Goal: Task Accomplishment & Management: Manage account settings

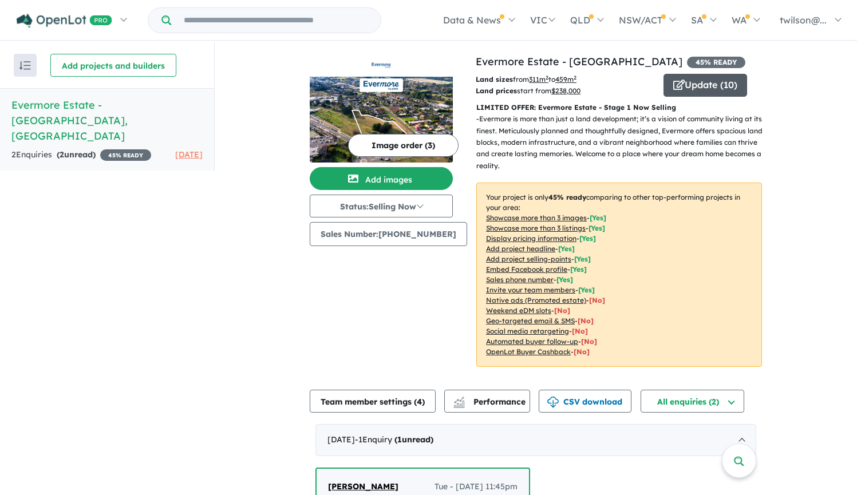
click at [684, 83] on button "Update ( 10 )" at bounding box center [706, 85] width 84 height 23
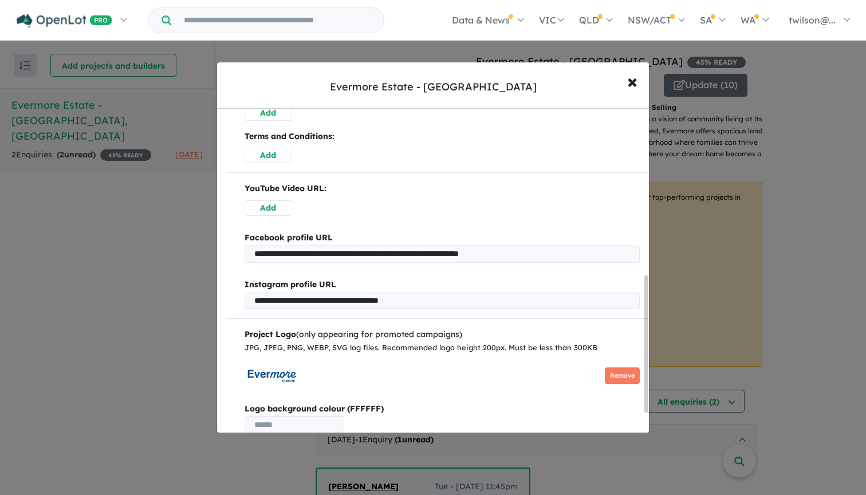
scroll to position [439, 0]
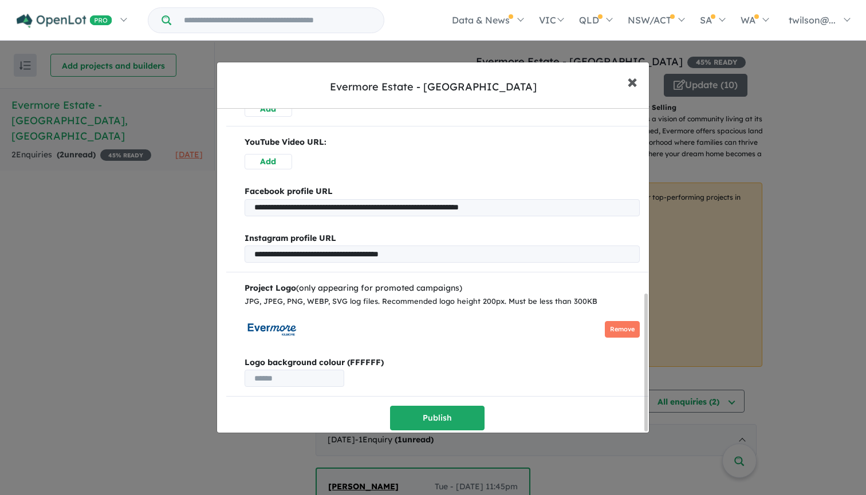
click at [636, 76] on span "×" at bounding box center [632, 81] width 10 height 25
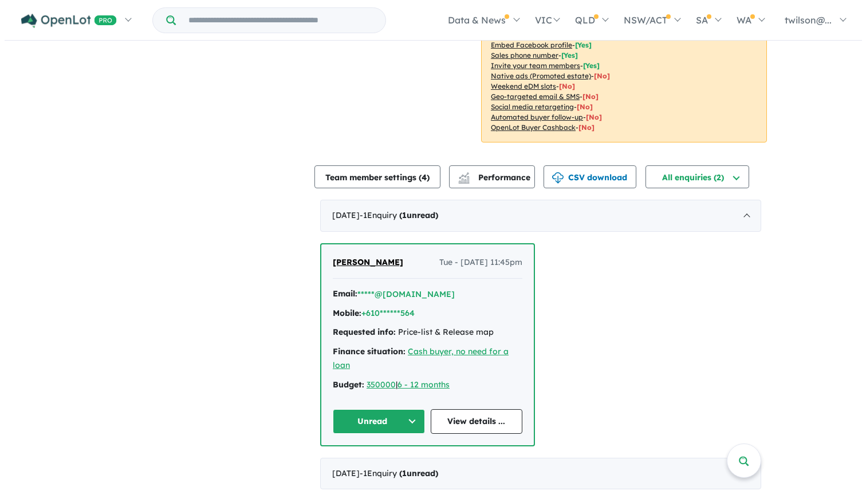
scroll to position [0, 0]
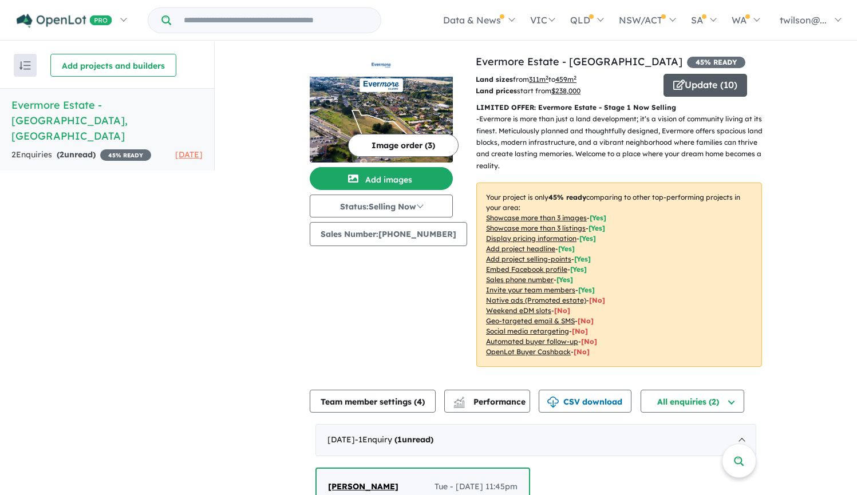
click at [707, 90] on button "Update ( 10 )" at bounding box center [706, 85] width 84 height 23
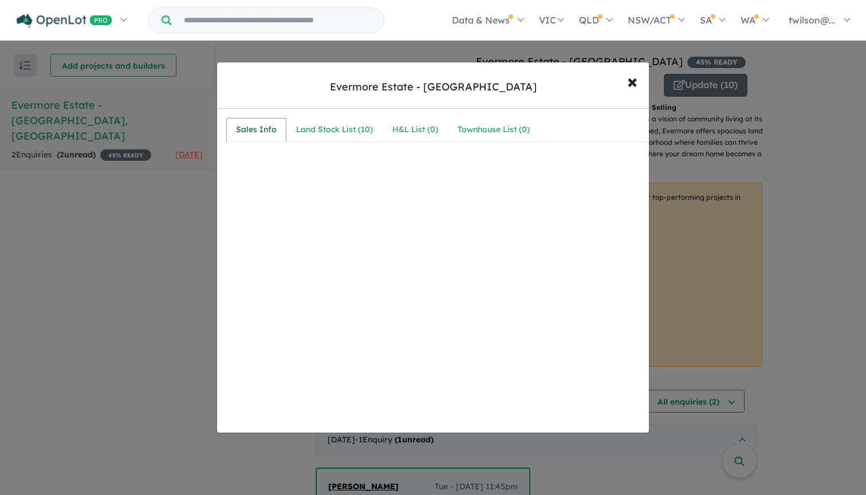
click at [266, 128] on div "Sales Info" at bounding box center [256, 130] width 41 height 14
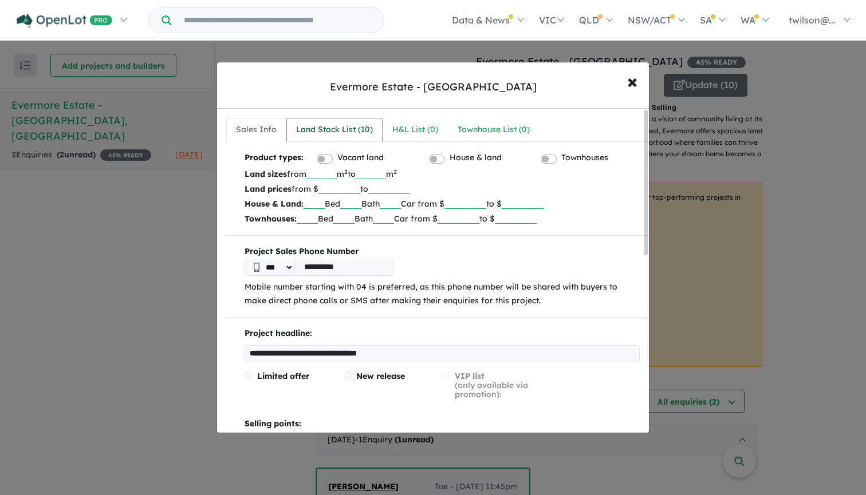
click at [327, 133] on div "Land Stock List ( 10 )" at bounding box center [334, 130] width 77 height 14
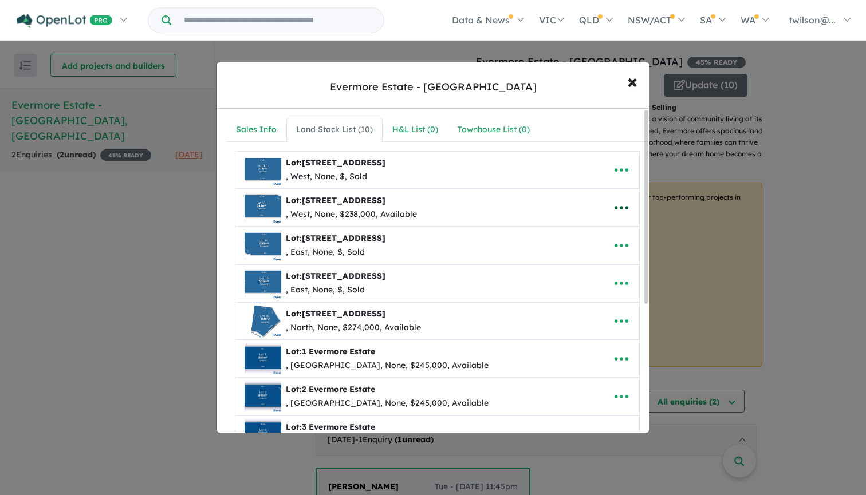
click at [623, 207] on icon "button" at bounding box center [622, 207] width 14 height 3
click at [561, 84] on div "Evermore Estate - [GEOGRAPHIC_DATA] × Close" at bounding box center [433, 85] width 432 height 46
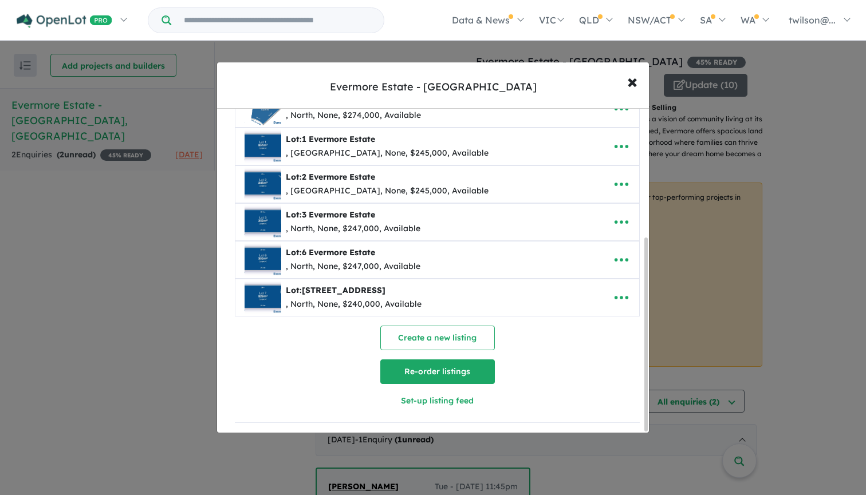
click at [452, 371] on button "Re-order listings" at bounding box center [437, 372] width 115 height 25
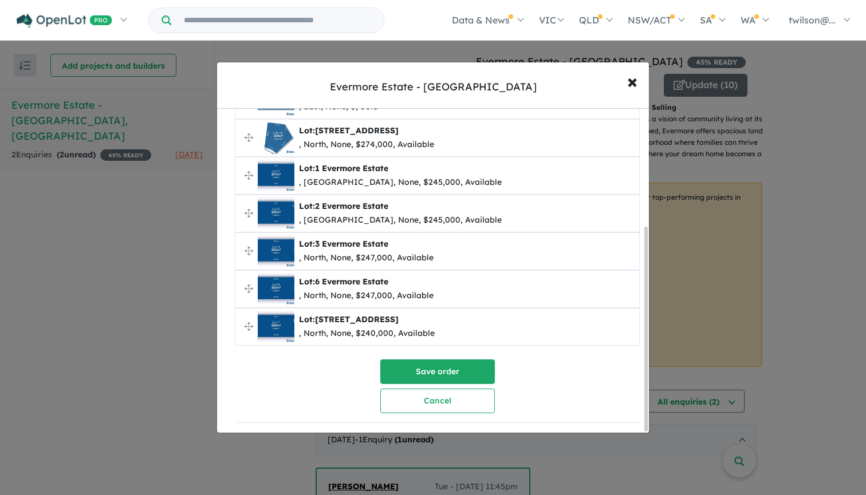
scroll to position [0, 0]
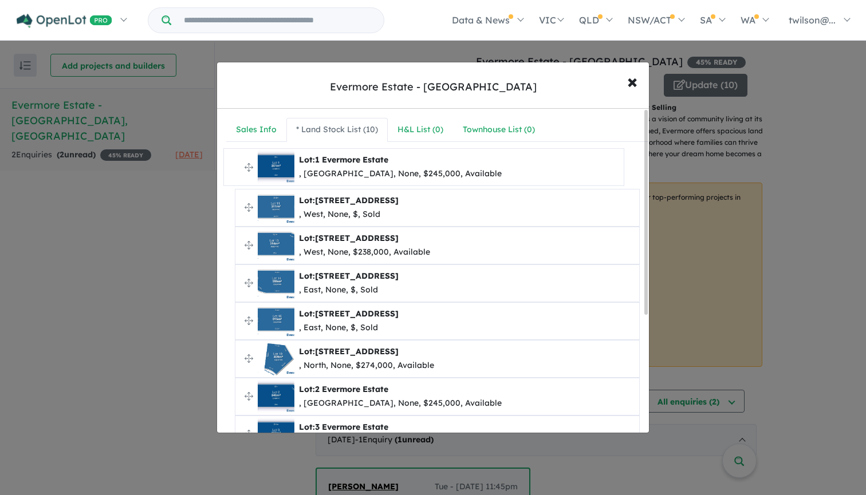
drag, startPoint x: 247, startPoint y: 357, endPoint x: 236, endPoint y: 166, distance: 191.6
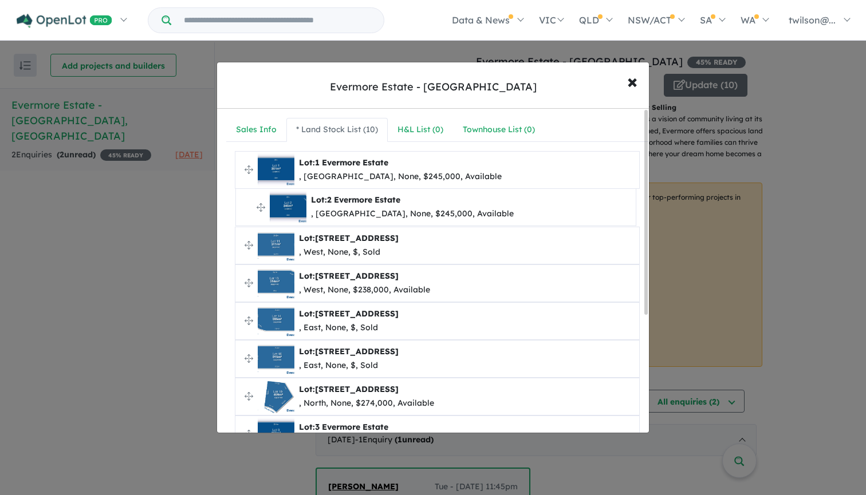
drag, startPoint x: 249, startPoint y: 189, endPoint x: 247, endPoint y: 206, distance: 17.3
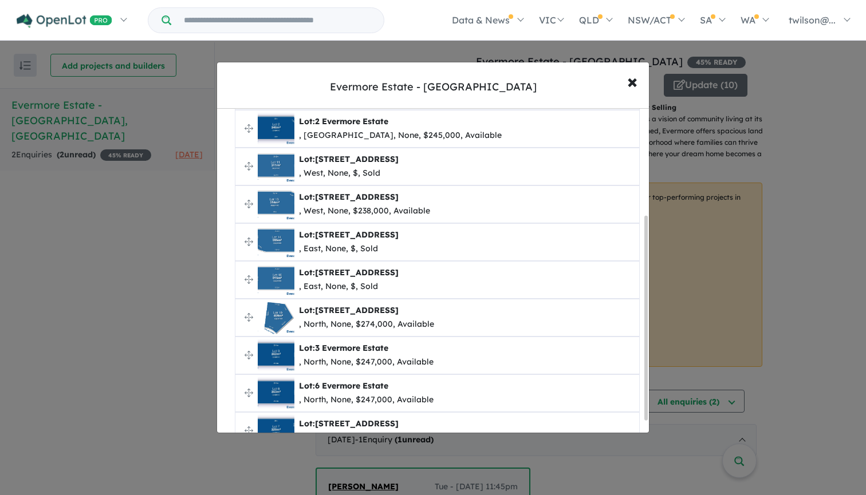
scroll to position [188, 0]
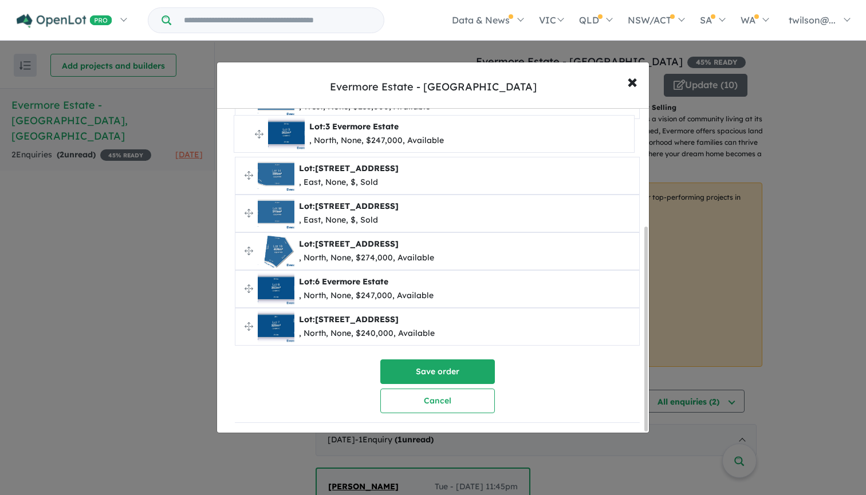
drag, startPoint x: 249, startPoint y: 249, endPoint x: 247, endPoint y: 133, distance: 116.3
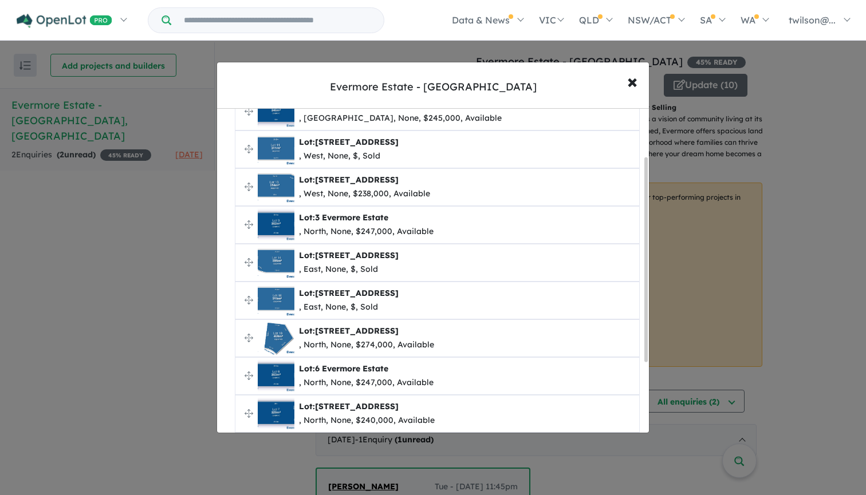
scroll to position [11, 0]
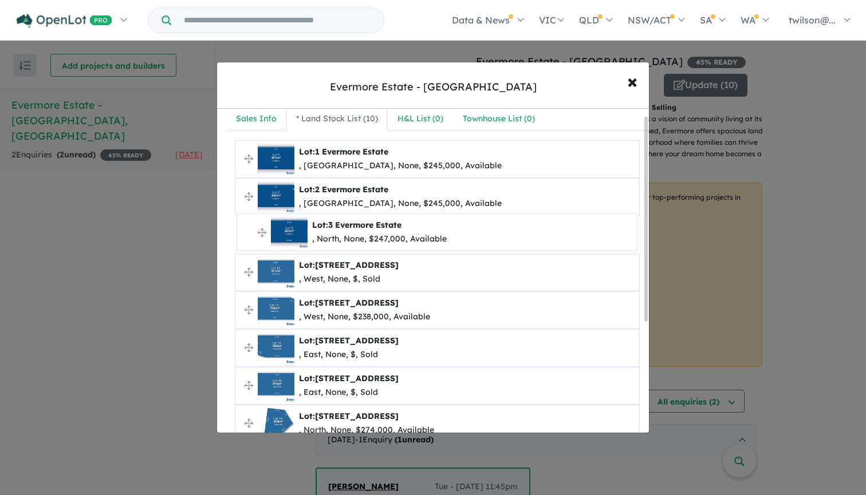
drag, startPoint x: 246, startPoint y: 307, endPoint x: 248, endPoint y: 231, distance: 75.6
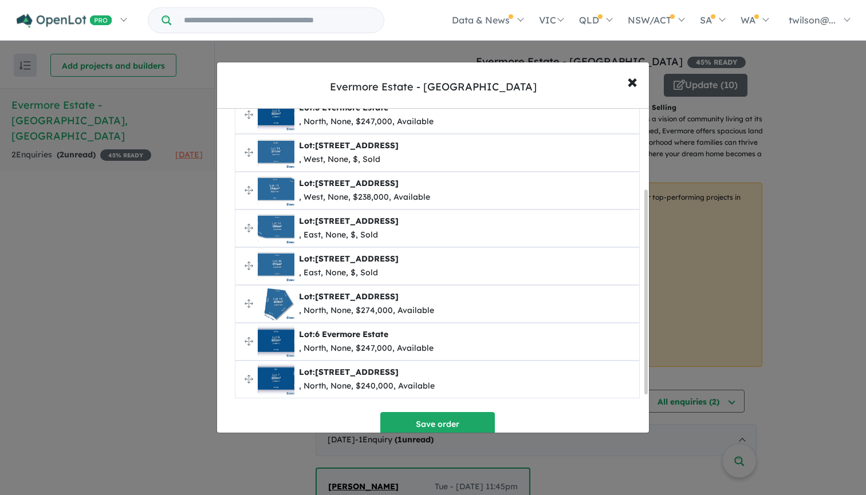
scroll to position [111, 0]
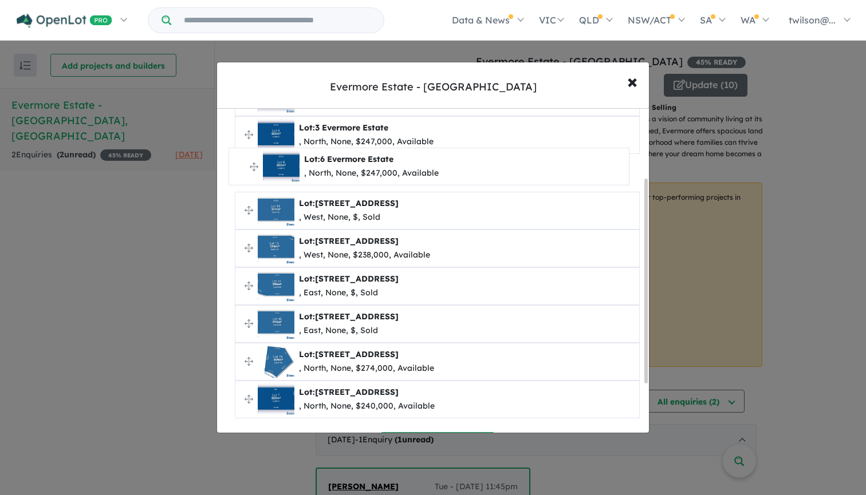
drag, startPoint x: 248, startPoint y: 361, endPoint x: 242, endPoint y: 166, distance: 194.8
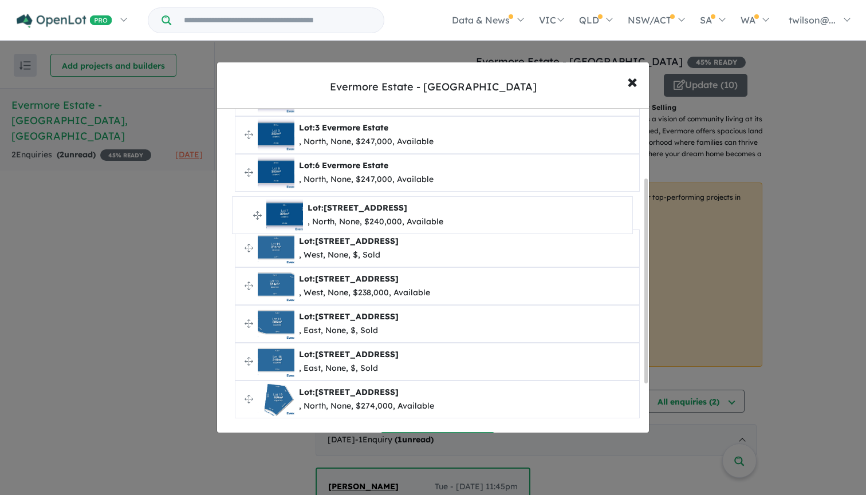
drag, startPoint x: 250, startPoint y: 371, endPoint x: 245, endPoint y: 215, distance: 155.8
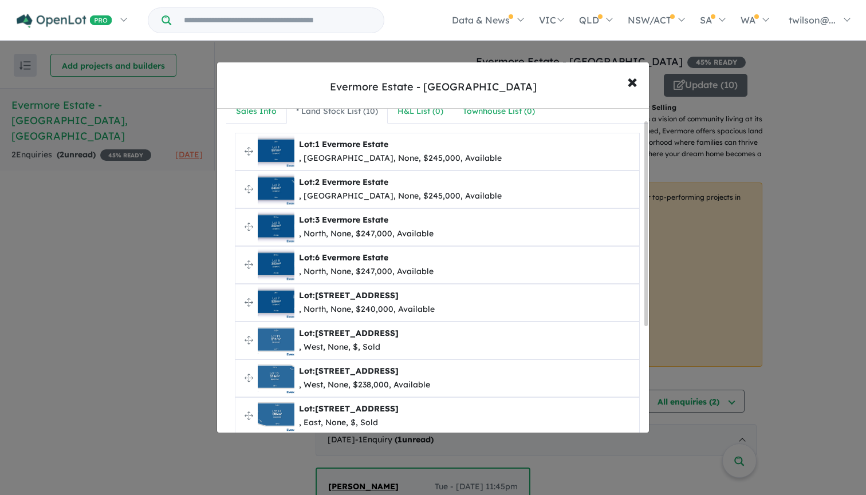
scroll to position [38, 0]
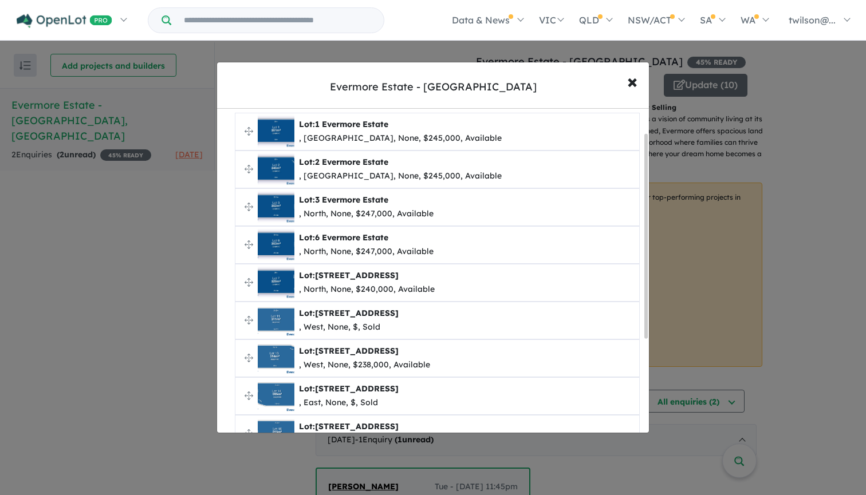
click at [468, 132] on div "Lot: [STREET_ADDRESS], None, $245,000, Available" at bounding box center [444, 131] width 372 height 37
click at [631, 82] on span "×" at bounding box center [632, 81] width 10 height 25
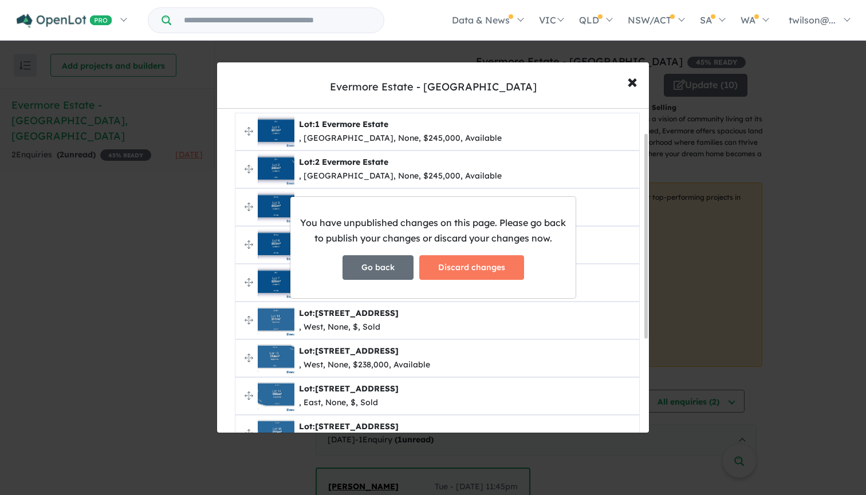
click at [386, 270] on button "Go back" at bounding box center [377, 267] width 71 height 25
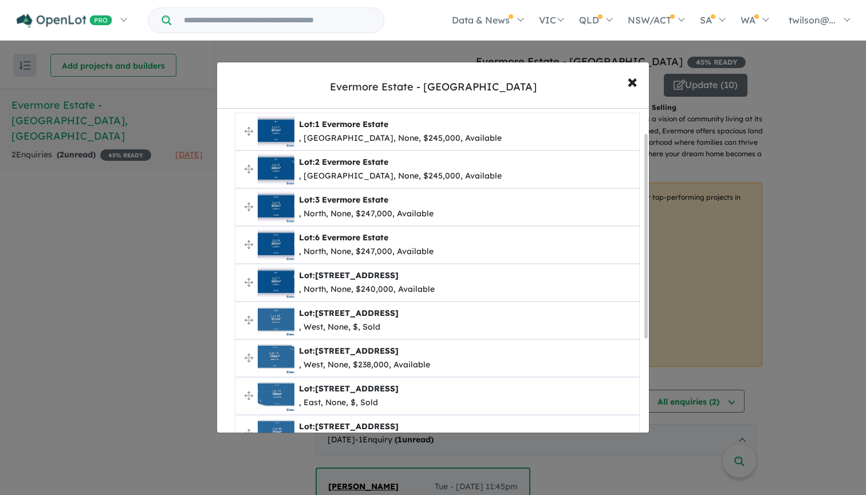
scroll to position [188, 0]
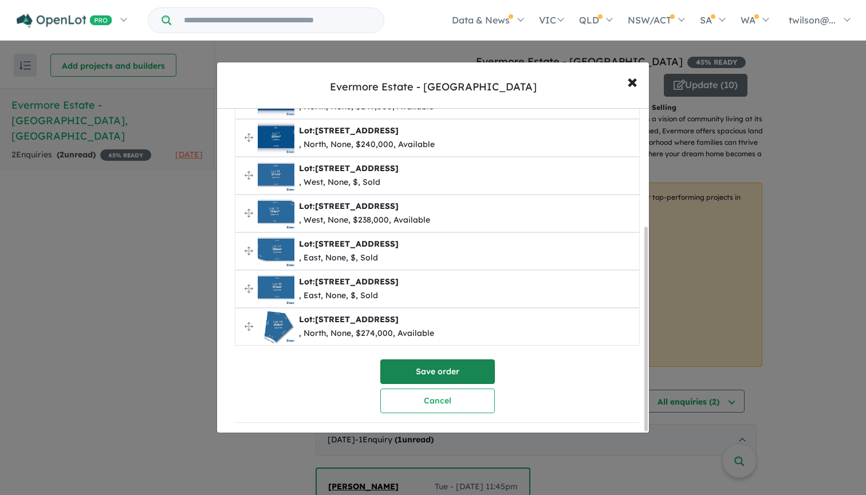
click at [454, 372] on button "Save order" at bounding box center [437, 372] width 115 height 25
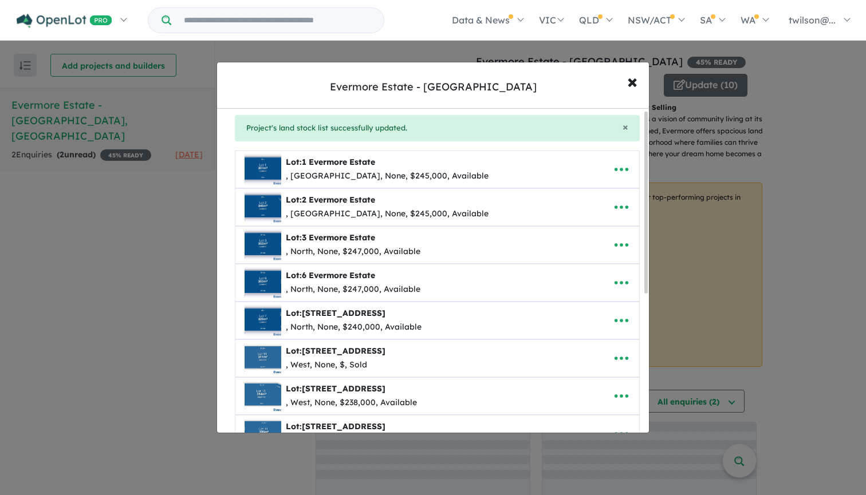
scroll to position [0, 0]
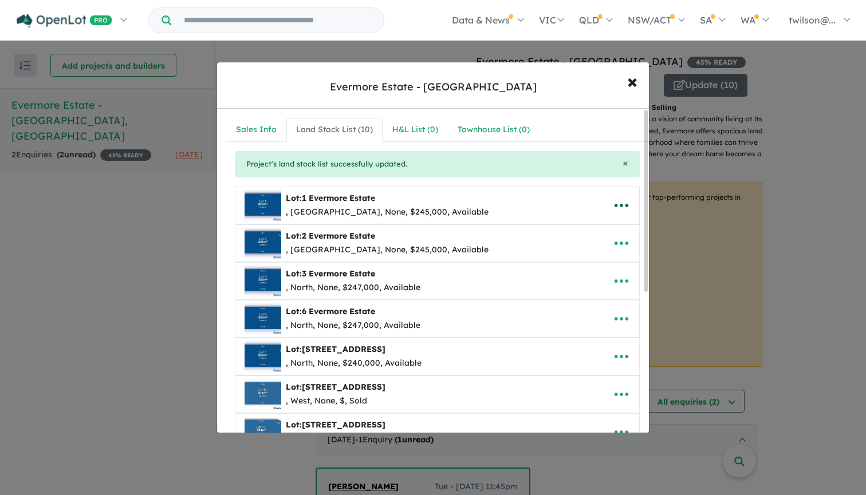
click at [613, 204] on icon "button" at bounding box center [621, 205] width 17 height 17
click at [595, 227] on link "Edit" at bounding box center [596, 234] width 85 height 26
select select "**********"
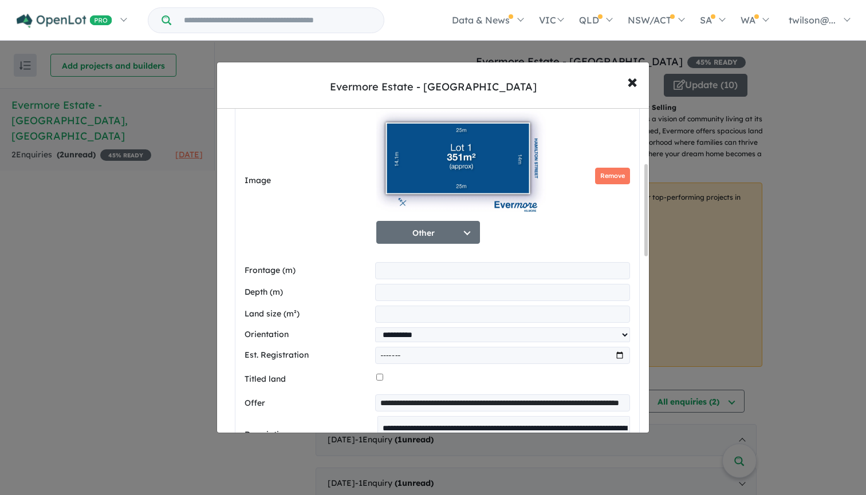
scroll to position [108, 0]
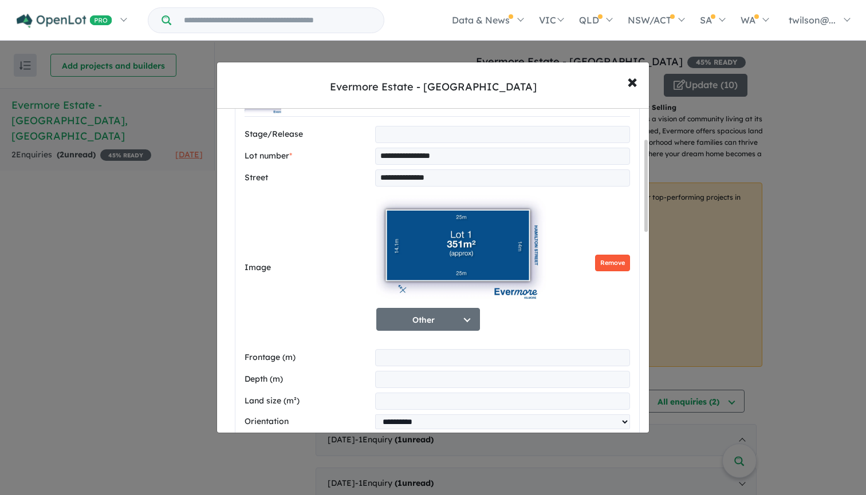
click at [616, 262] on button "Remove" at bounding box center [612, 263] width 35 height 17
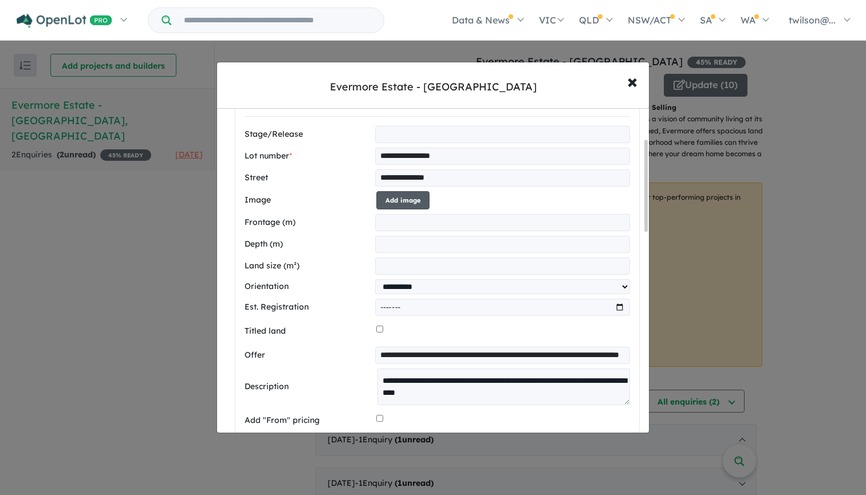
click at [407, 198] on button "Add image" at bounding box center [402, 200] width 53 height 19
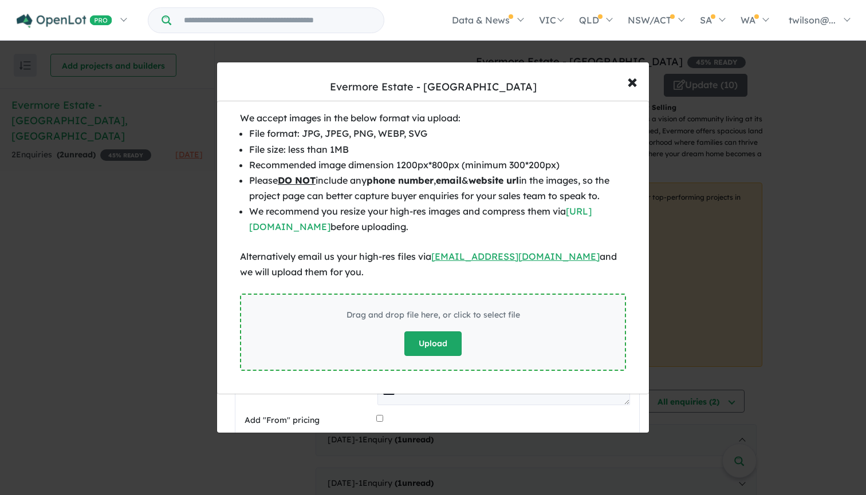
click at [446, 338] on button "Upload" at bounding box center [432, 344] width 57 height 25
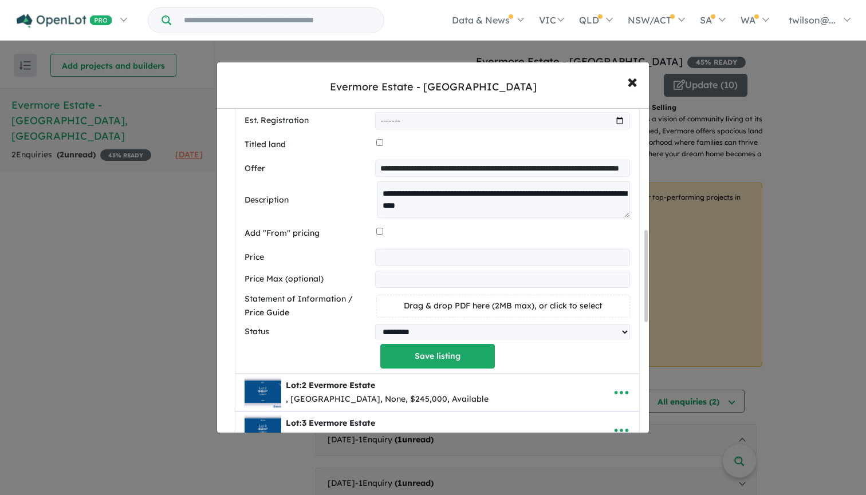
scroll to position [514, 0]
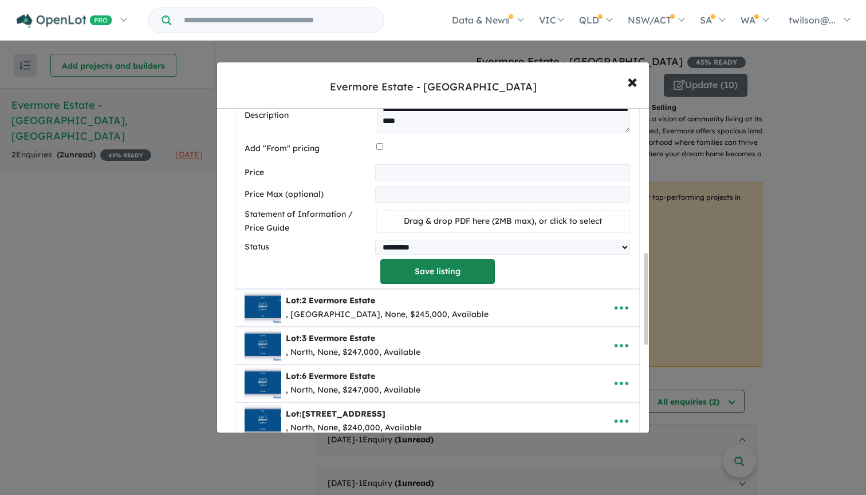
click at [460, 268] on button "Save listing" at bounding box center [437, 271] width 115 height 25
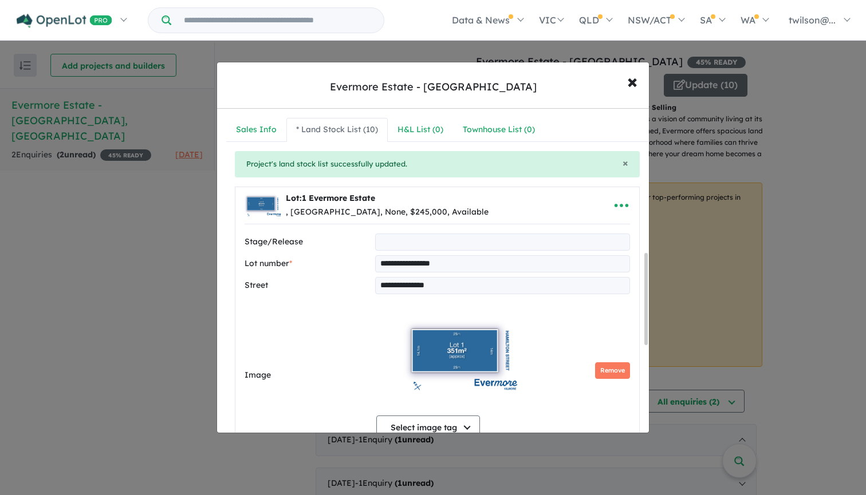
select select "**********"
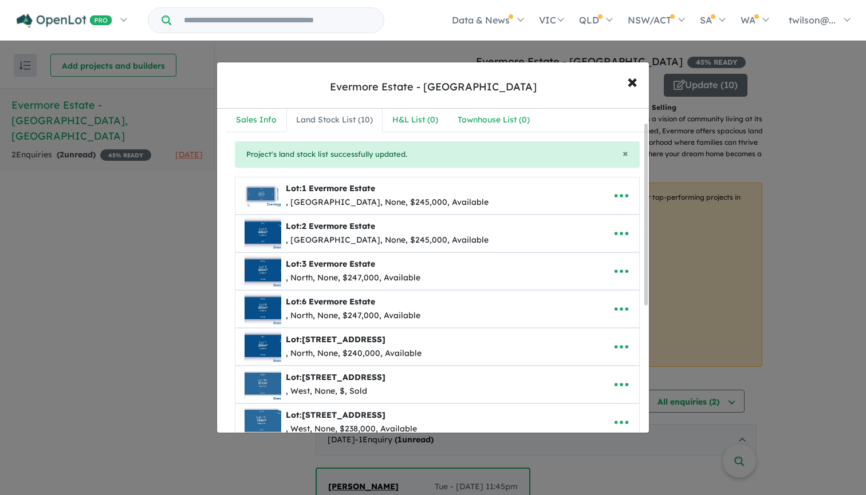
scroll to position [25, 0]
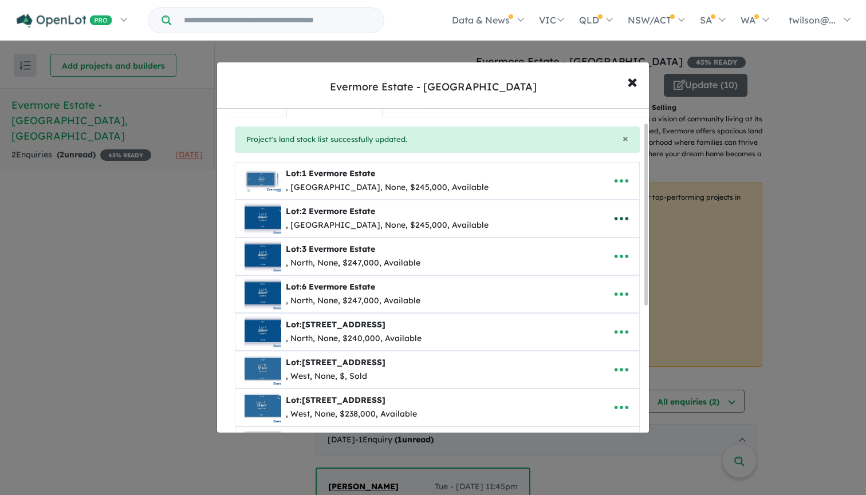
click at [615, 215] on icon "button" at bounding box center [621, 218] width 17 height 17
click at [589, 242] on link "Edit" at bounding box center [596, 247] width 85 height 26
select select "**********"
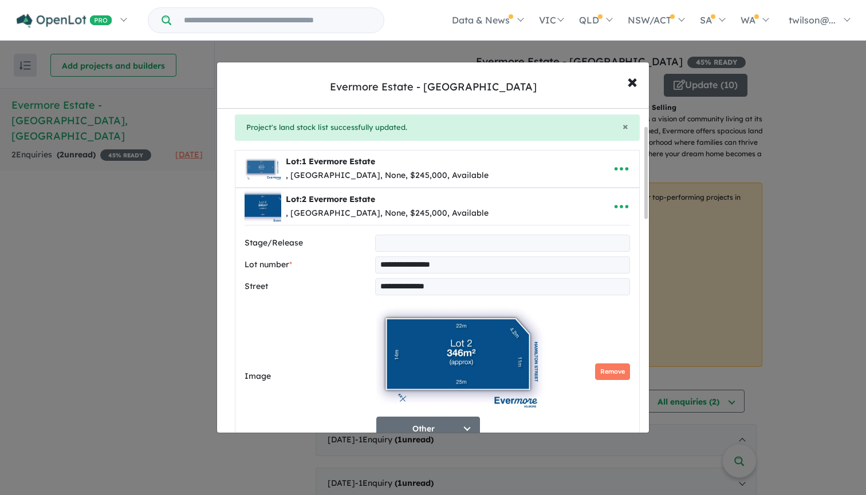
scroll to position [61, 0]
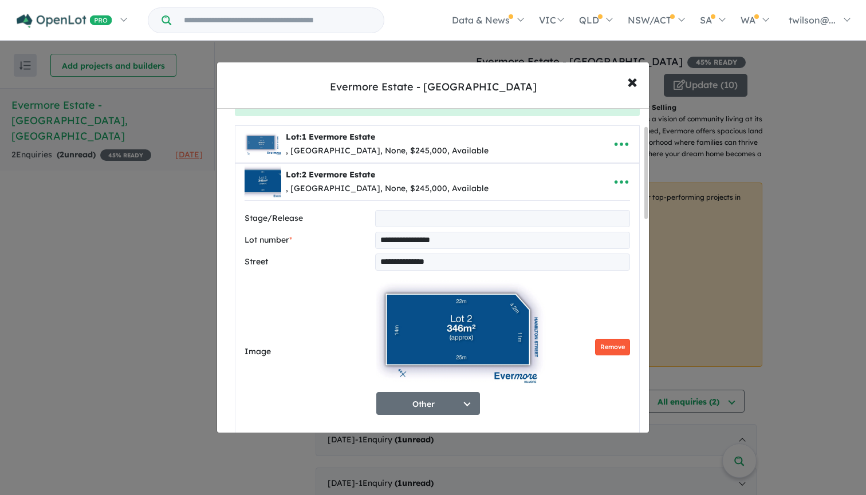
click at [609, 344] on button "Remove" at bounding box center [612, 347] width 35 height 17
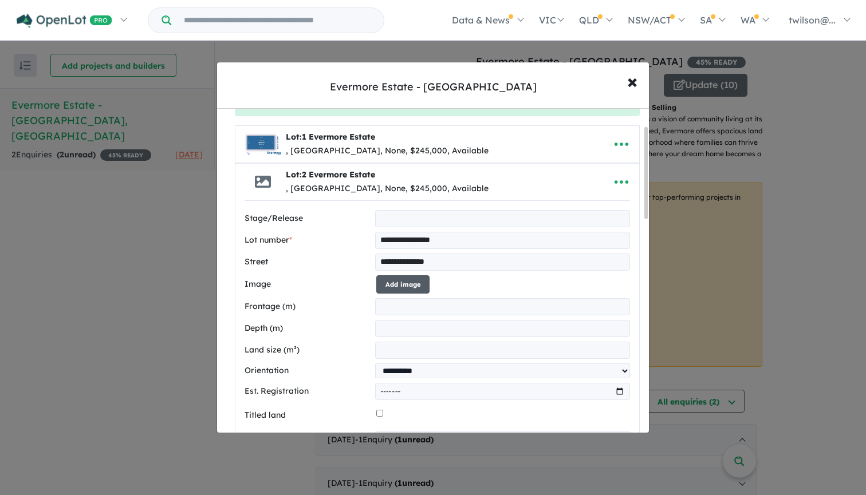
click at [419, 285] on button "Add image" at bounding box center [402, 284] width 53 height 19
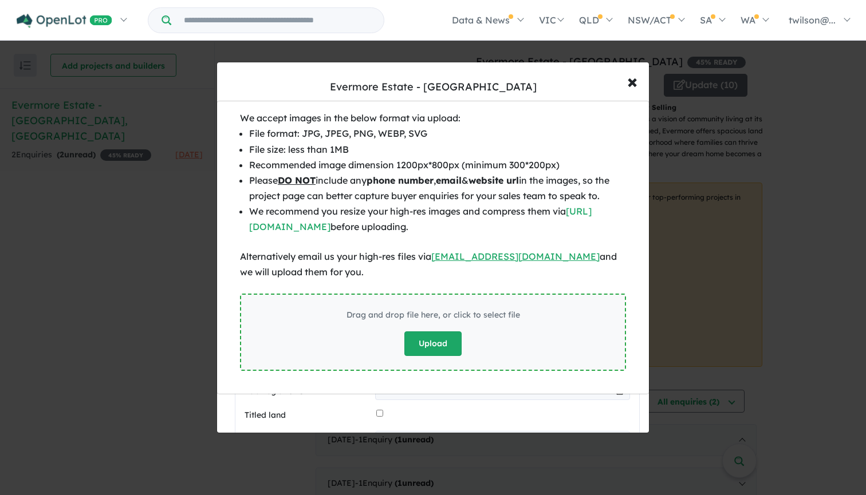
click at [450, 352] on button "Upload" at bounding box center [432, 344] width 57 height 25
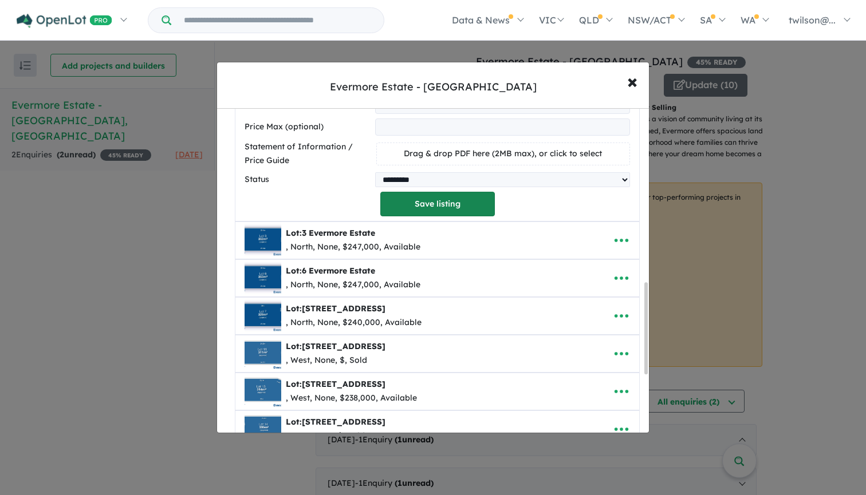
click at [442, 202] on button "Save listing" at bounding box center [437, 204] width 115 height 25
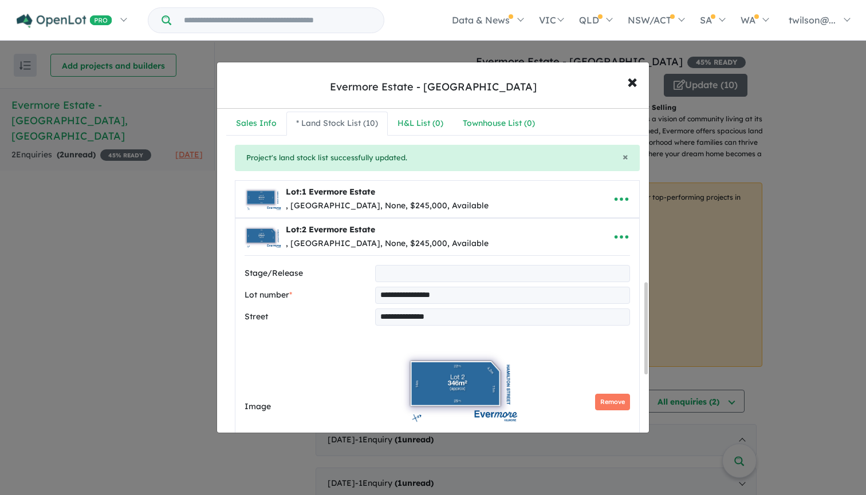
select select "**********"
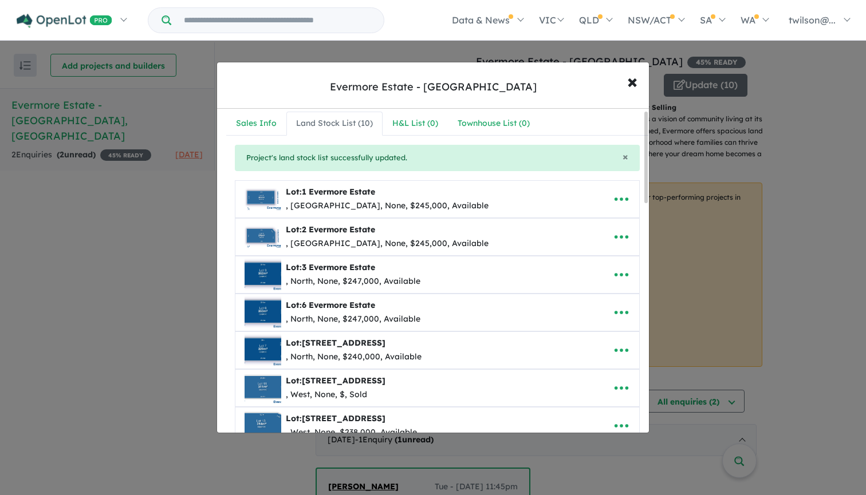
scroll to position [20, 0]
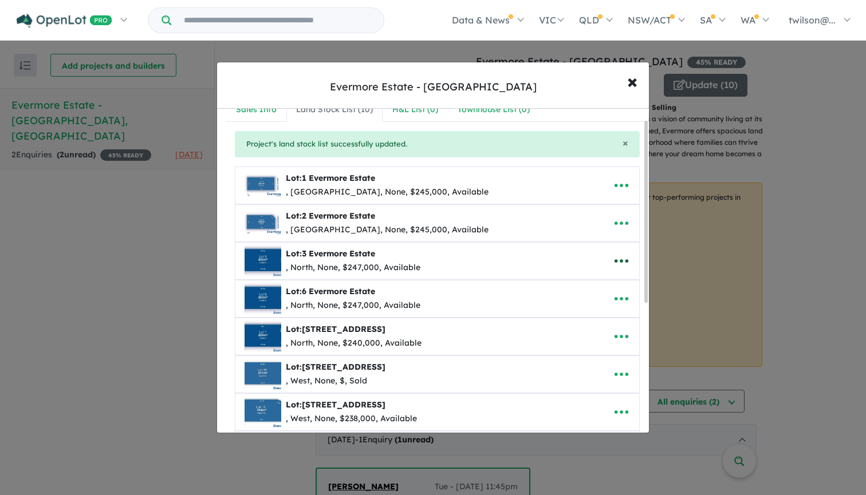
click at [628, 258] on button "button" at bounding box center [622, 261] width 36 height 26
click at [594, 289] on link "Edit" at bounding box center [596, 290] width 85 height 26
select select "*****"
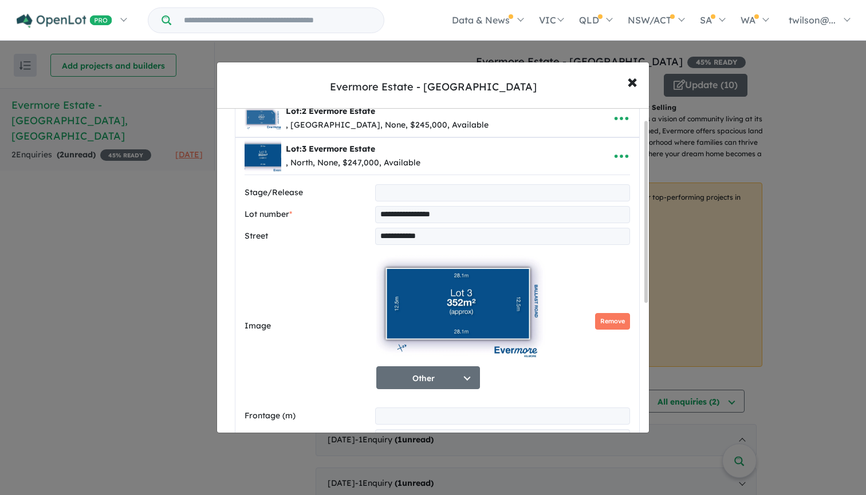
scroll to position [226, 0]
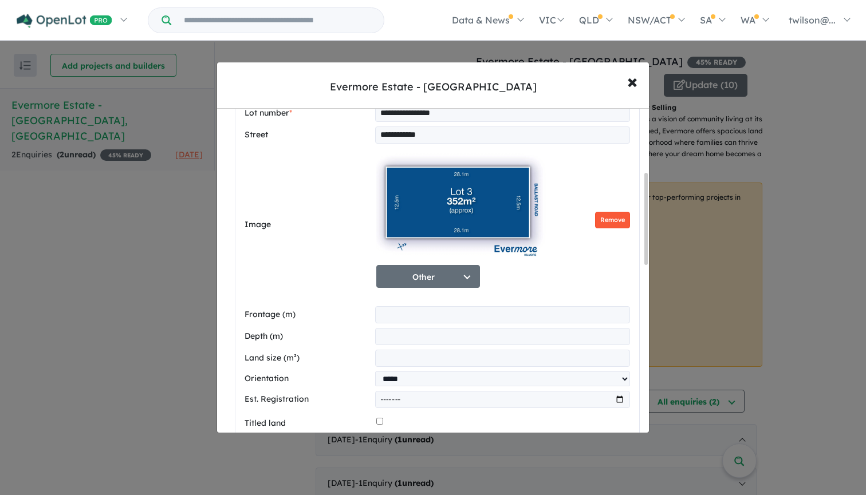
click at [606, 222] on button "Remove" at bounding box center [612, 220] width 35 height 17
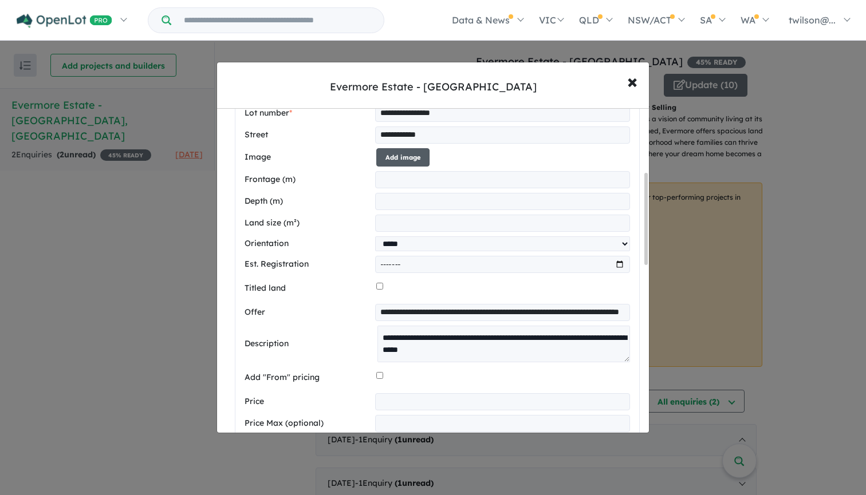
click at [409, 156] on button "Add image" at bounding box center [402, 157] width 53 height 19
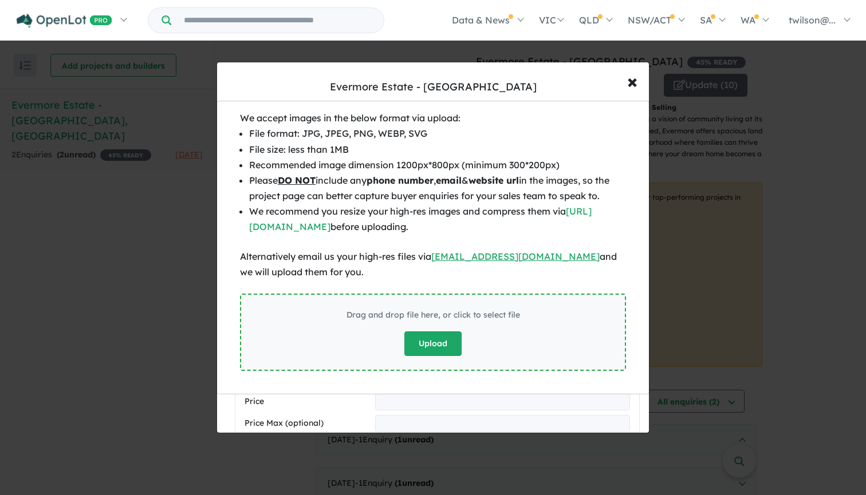
click at [454, 347] on button "Upload" at bounding box center [432, 344] width 57 height 25
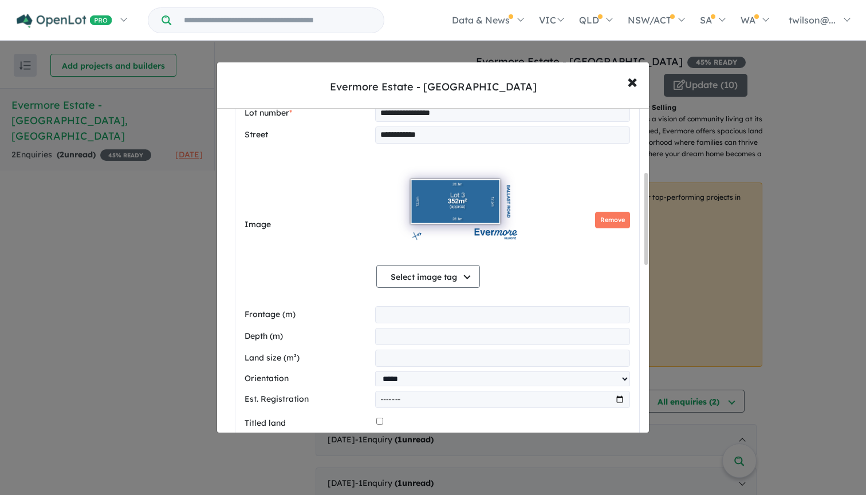
scroll to position [610, 0]
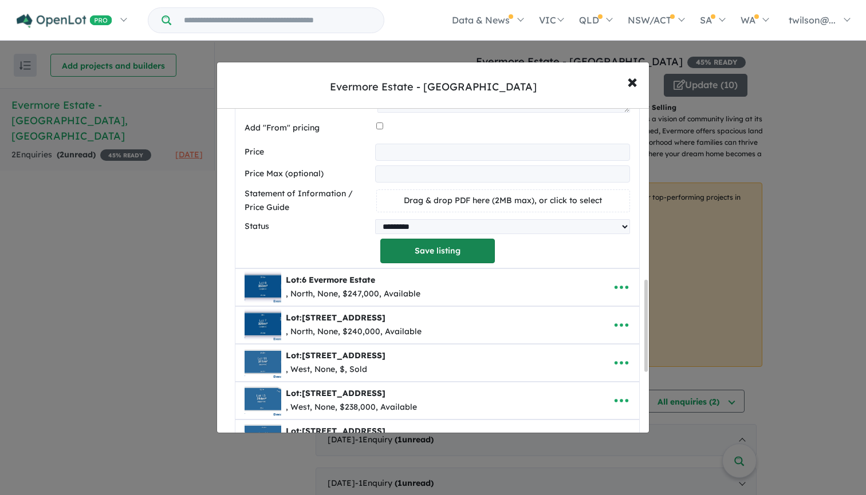
click at [467, 254] on button "Save listing" at bounding box center [437, 251] width 115 height 25
select select "*****"
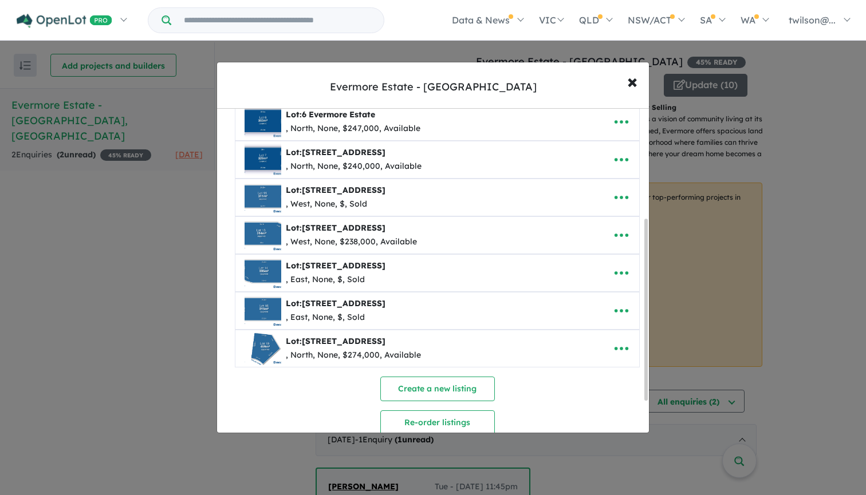
scroll to position [212, 0]
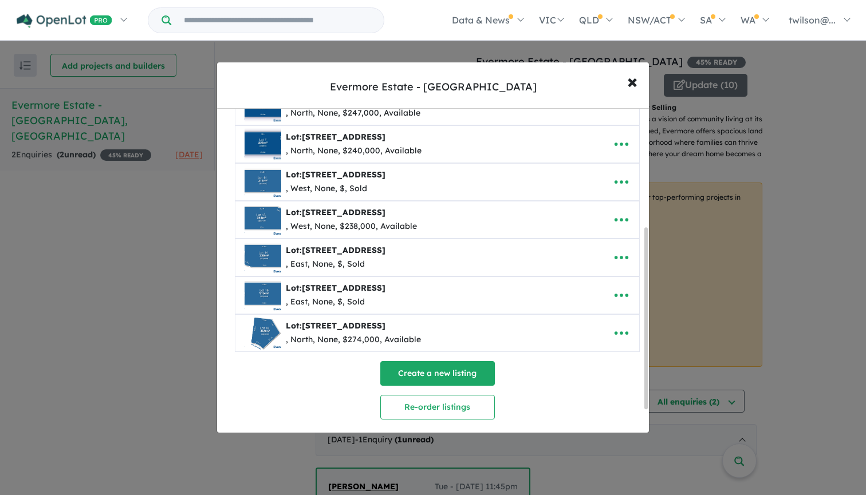
click at [466, 373] on button "Create a new listing" at bounding box center [437, 373] width 115 height 25
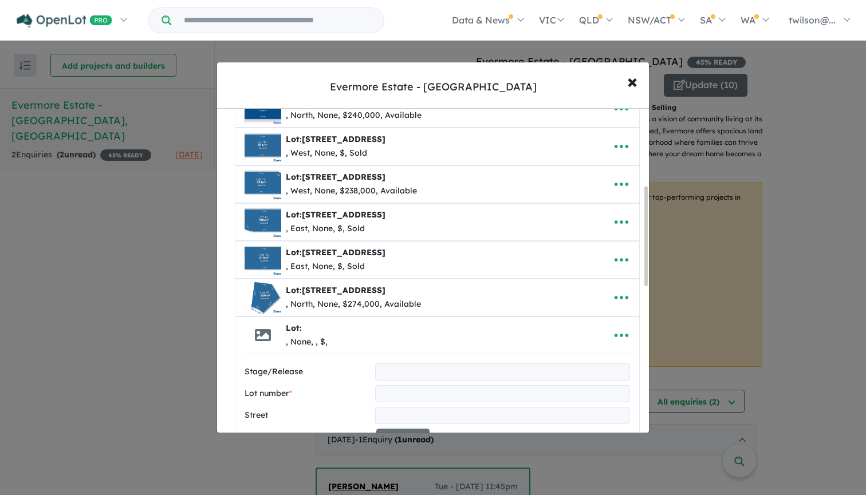
scroll to position [314, 0]
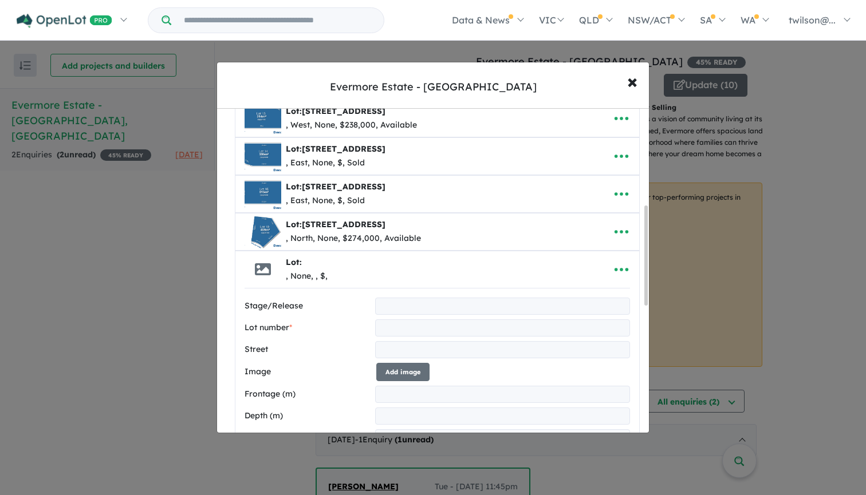
click at [431, 333] on input "text" at bounding box center [502, 328] width 255 height 17
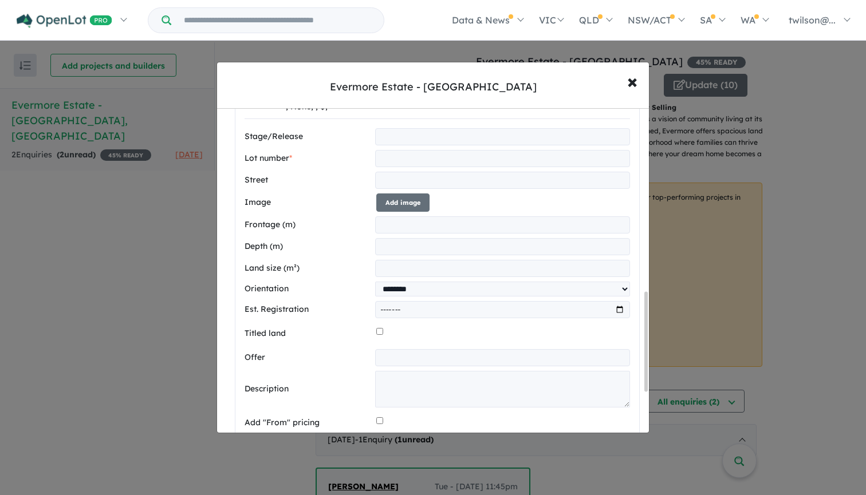
scroll to position [719, 0]
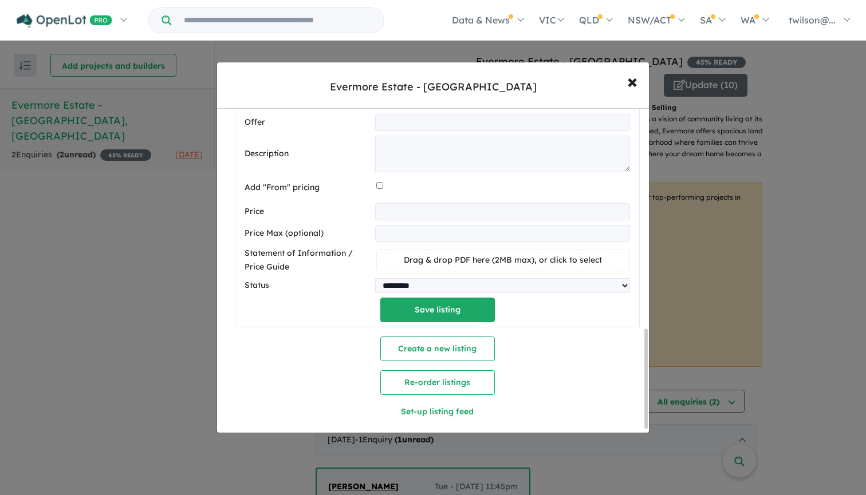
click at [569, 308] on div "**********" at bounding box center [437, 108] width 385 height 430
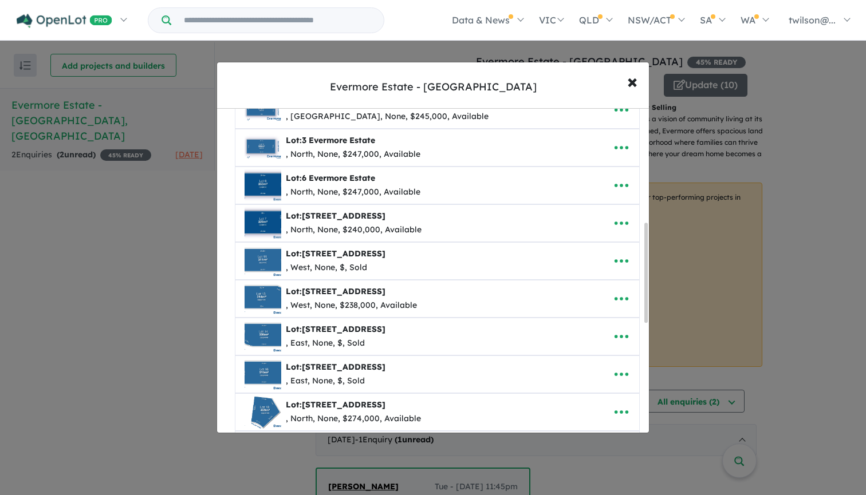
scroll to position [0, 0]
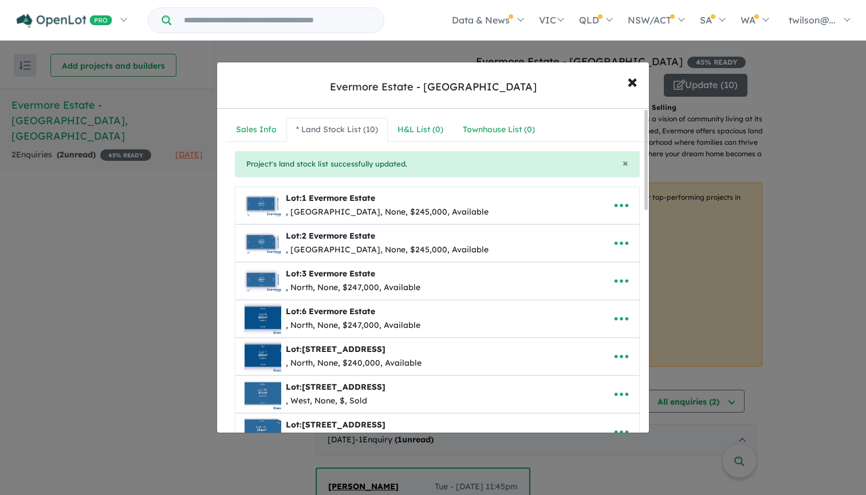
click at [411, 203] on div "Lot: 1 Evermore Estate" at bounding box center [387, 199] width 203 height 14
click at [380, 212] on div ", [GEOGRAPHIC_DATA], None, $245,000, Available" at bounding box center [387, 213] width 203 height 14
click at [628, 82] on button "× Close" at bounding box center [632, 81] width 33 height 31
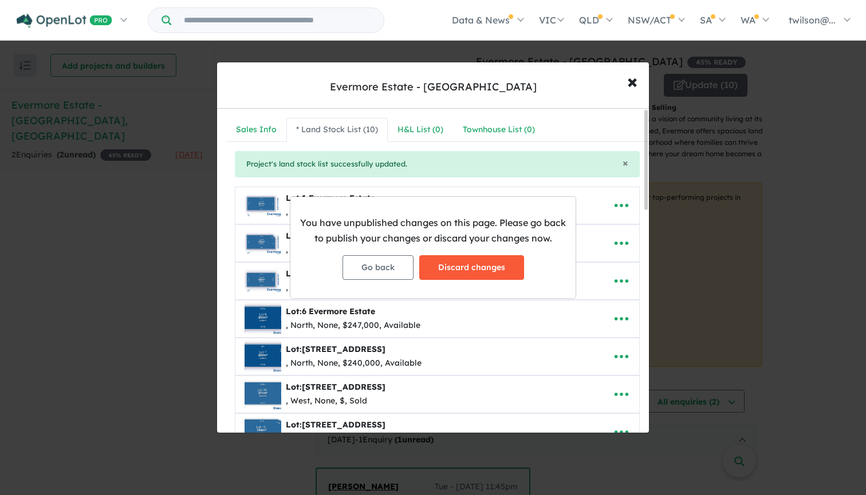
click at [452, 267] on button "Discard changes" at bounding box center [471, 267] width 105 height 25
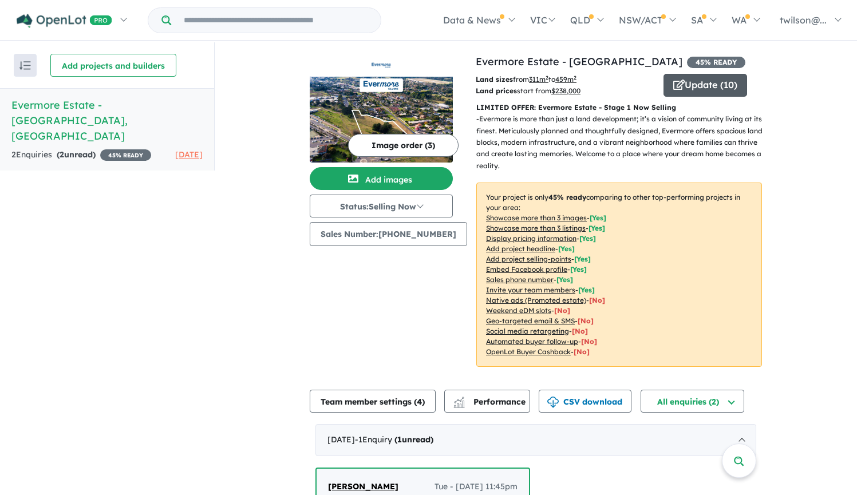
click at [714, 85] on button "Update ( 10 )" at bounding box center [706, 85] width 84 height 23
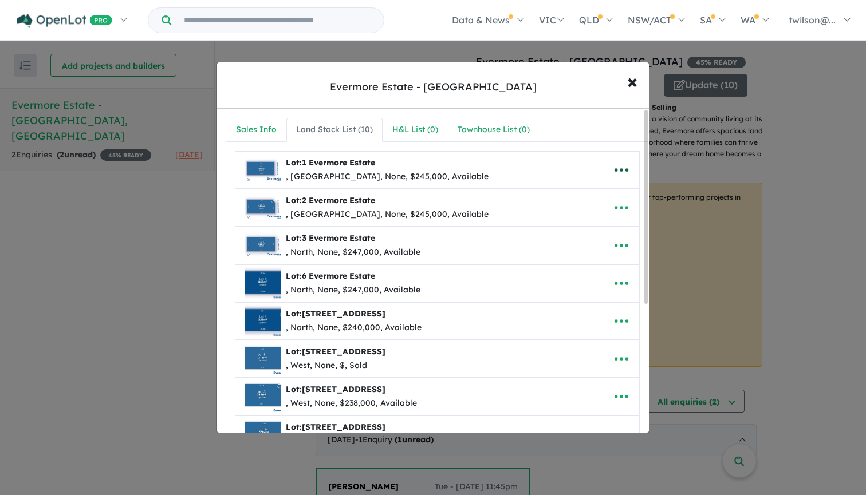
click at [613, 172] on icon "button" at bounding box center [621, 170] width 17 height 17
click at [592, 192] on link "Edit" at bounding box center [596, 199] width 85 height 26
select select "**********"
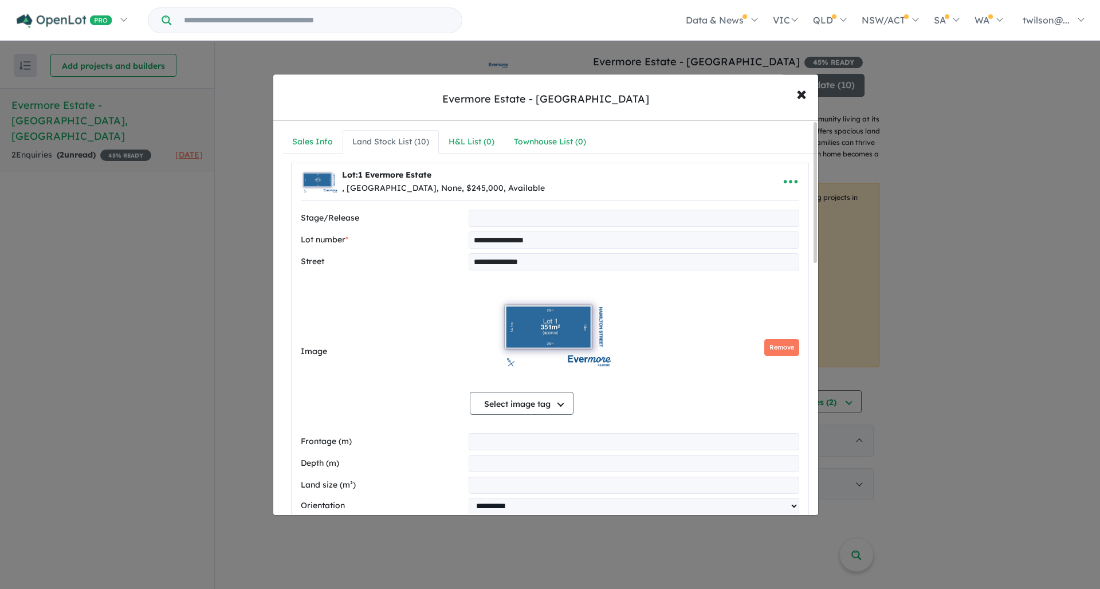
click at [676, 290] on div "Select image tag Select image tag Floorplan Aerial Location Map Masterplan Life…" at bounding box center [634, 347] width 329 height 144
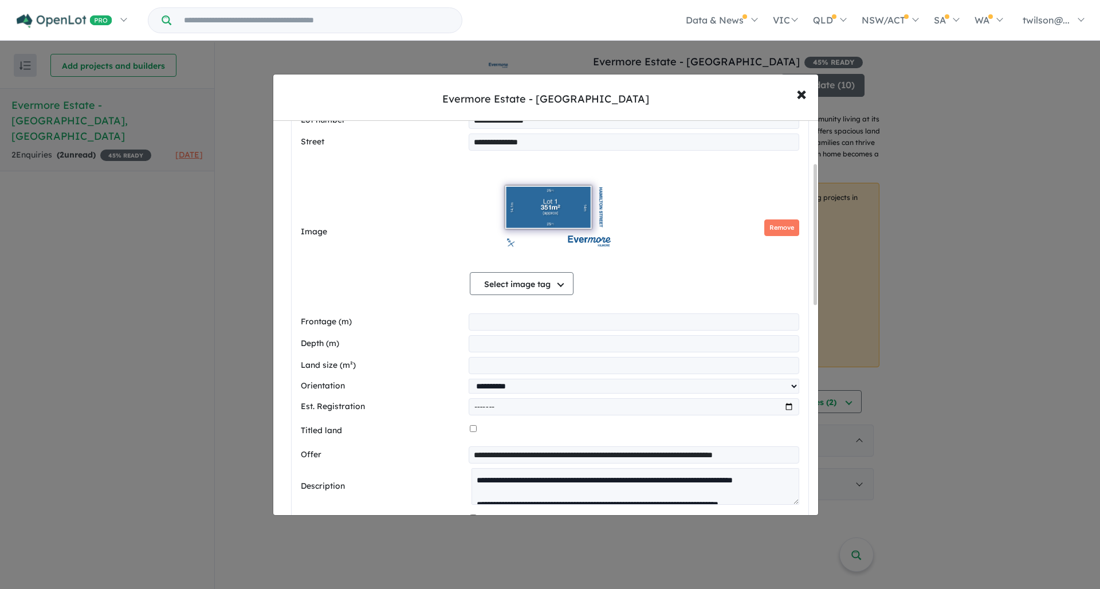
scroll to position [344, 0]
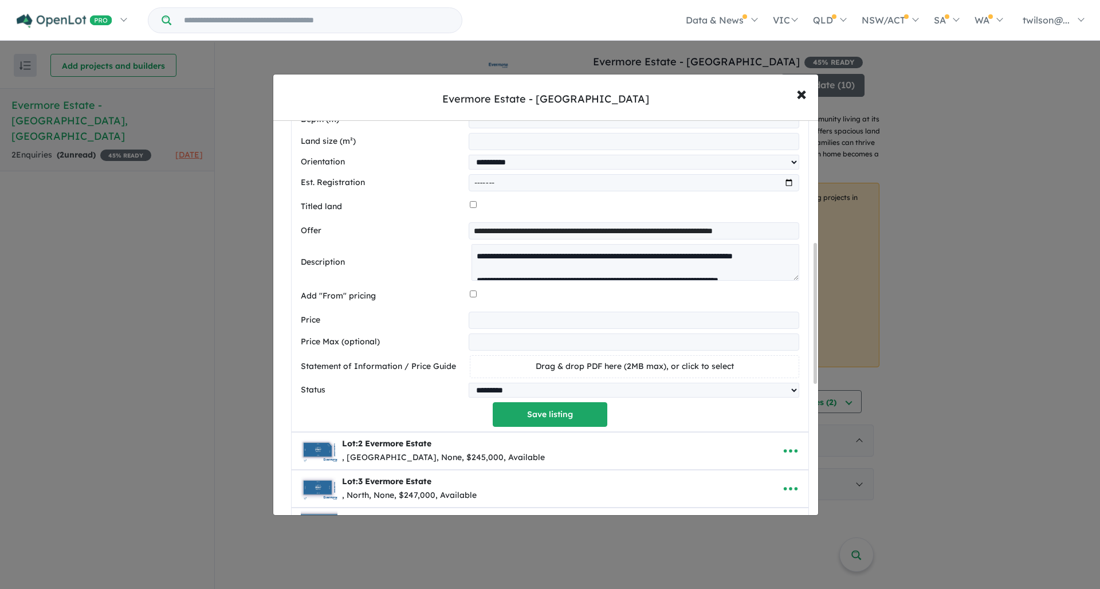
click at [521, 230] on input "**********" at bounding box center [633, 230] width 330 height 17
drag, startPoint x: 474, startPoint y: 226, endPoint x: 900, endPoint y: 249, distance: 426.7
click at [865, 249] on div "**********" at bounding box center [550, 294] width 1100 height 589
click at [619, 222] on input "**********" at bounding box center [633, 230] width 330 height 17
type input "**********"
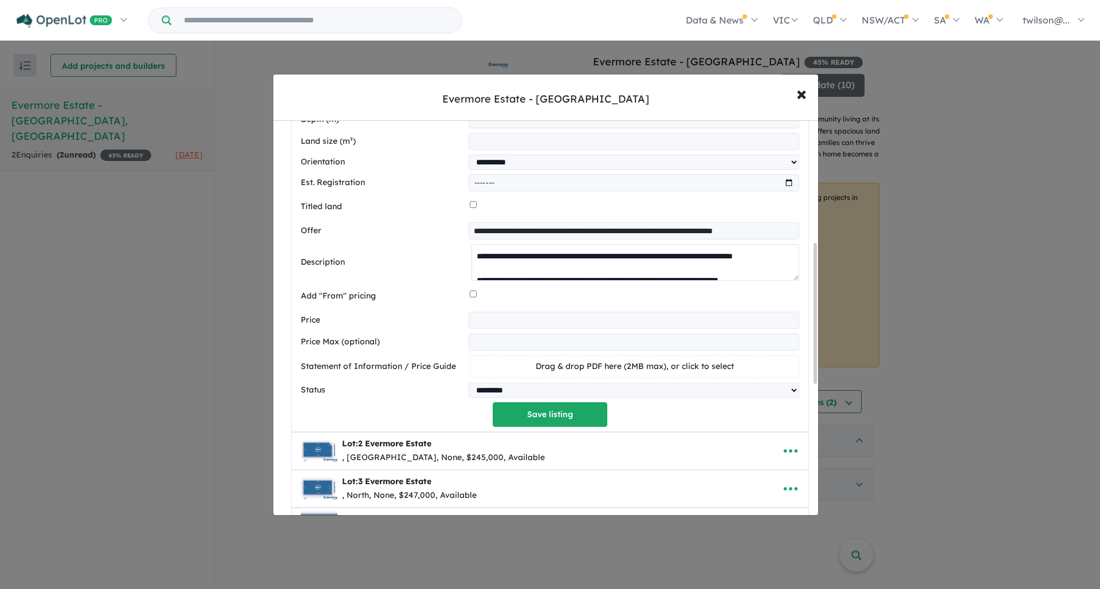
drag, startPoint x: 522, startPoint y: 265, endPoint x: 460, endPoint y: 247, distance: 64.3
click at [460, 247] on div "**********" at bounding box center [550, 262] width 498 height 37
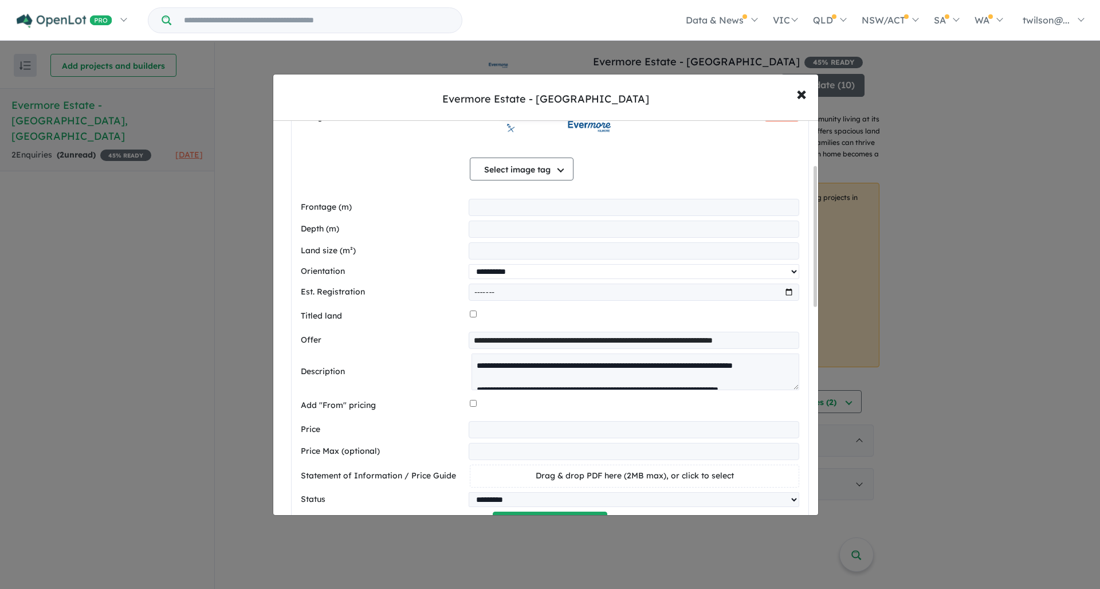
scroll to position [125, 0]
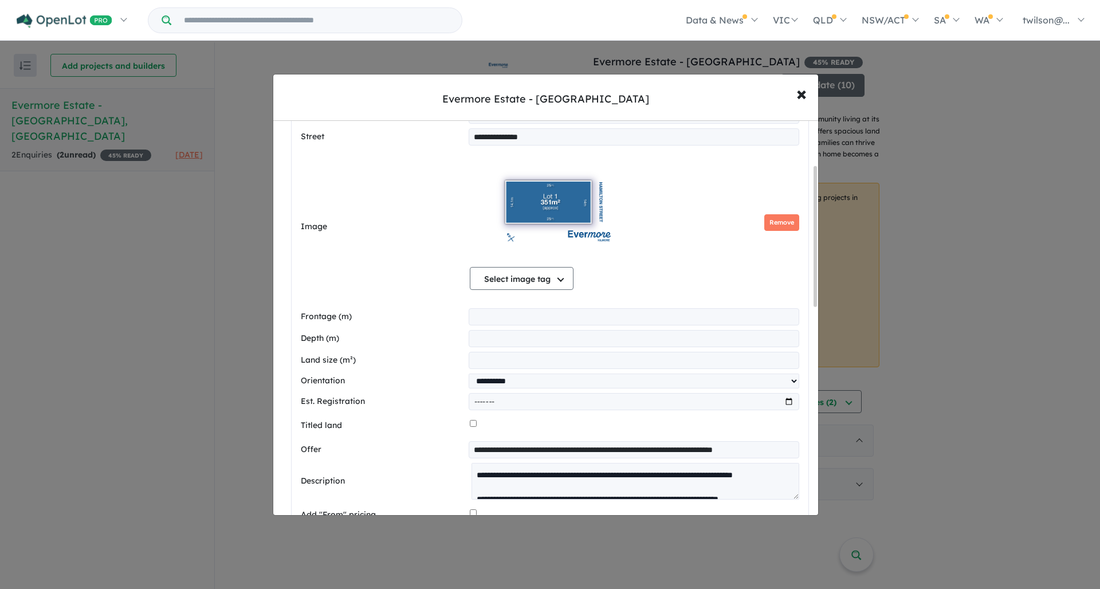
click at [554, 199] on img at bounding box center [555, 207] width 170 height 115
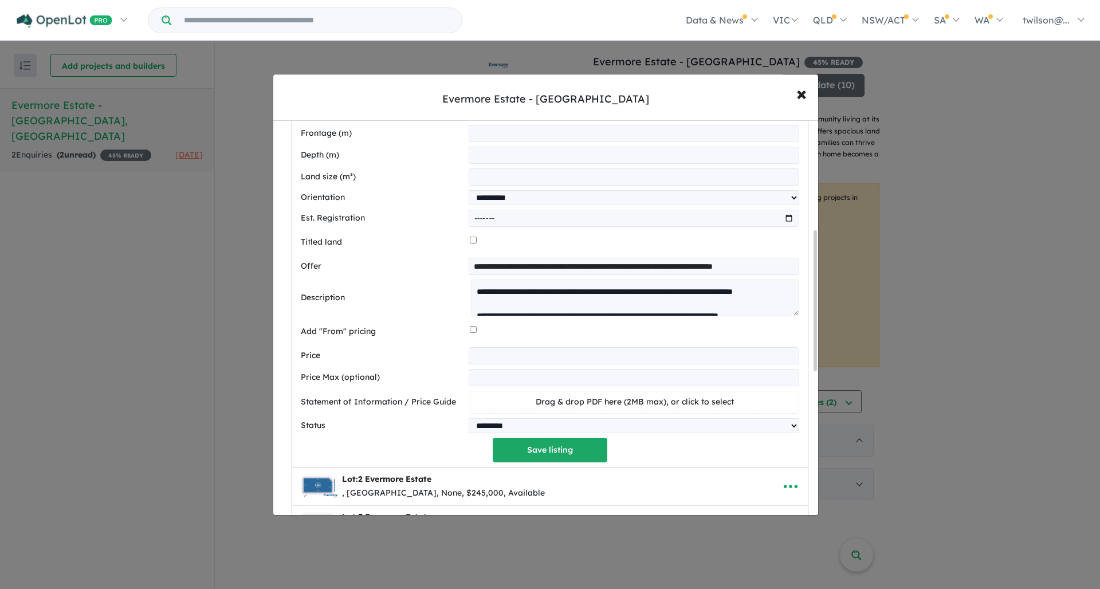
scroll to position [416, 0]
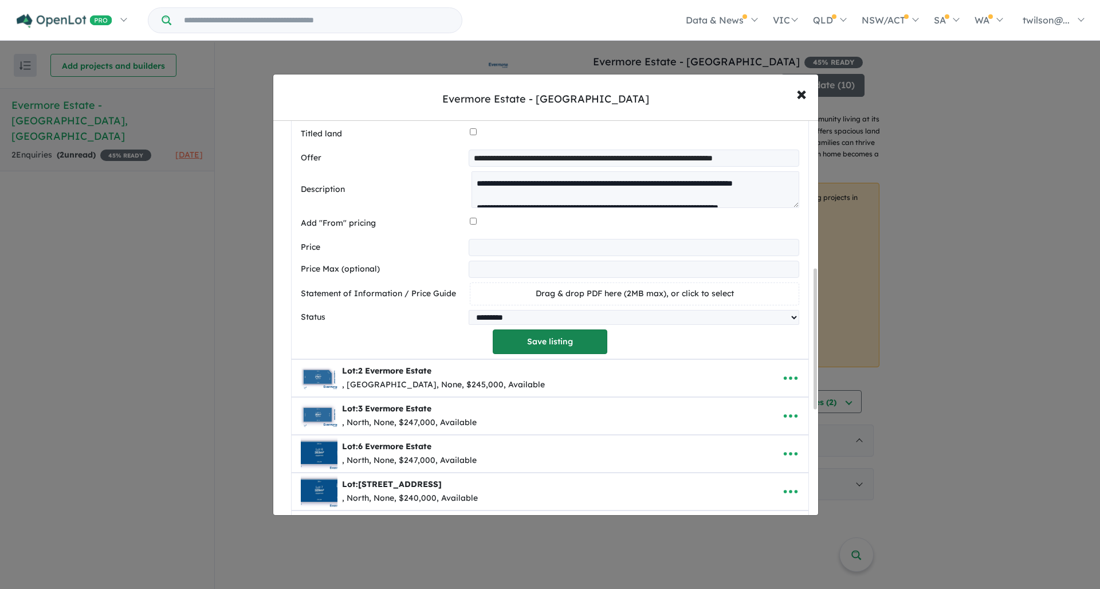
click at [552, 343] on button "Save listing" at bounding box center [550, 341] width 115 height 25
select select "**********"
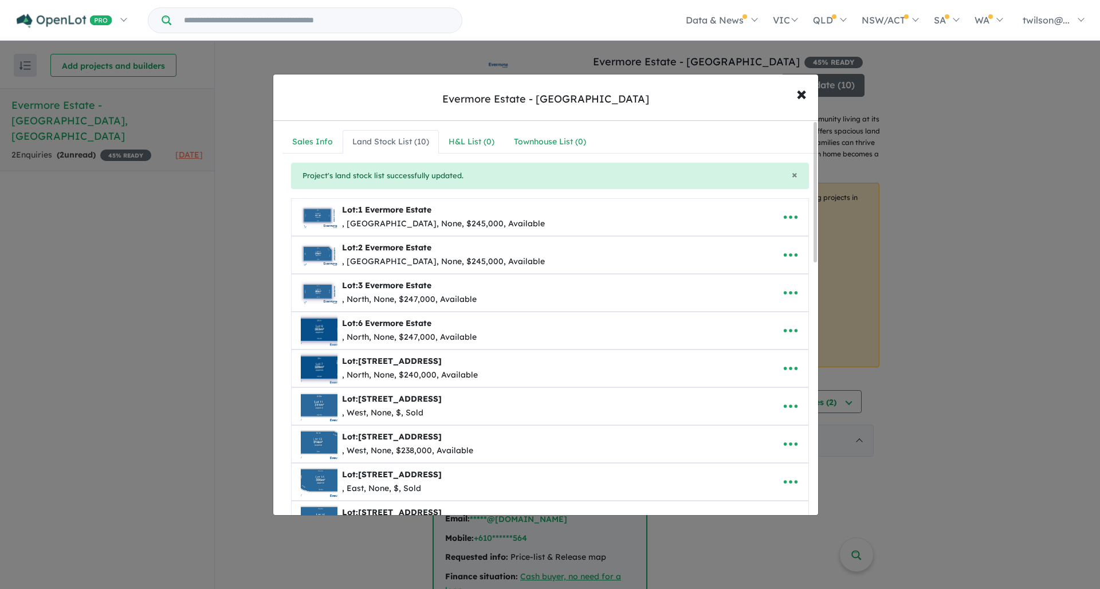
scroll to position [181, 0]
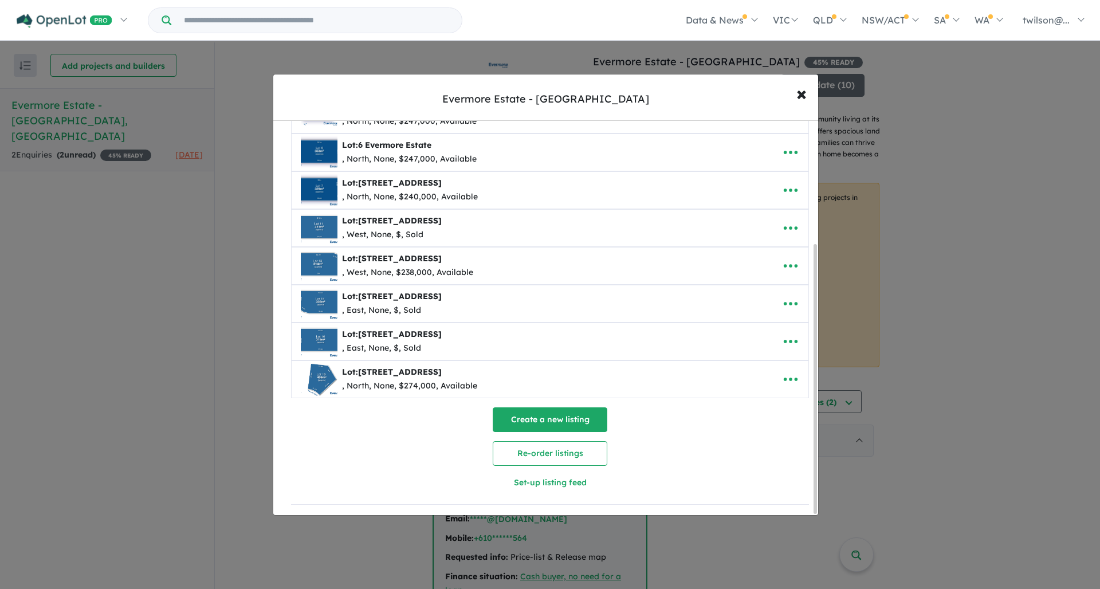
click at [556, 415] on button "Create a new listing" at bounding box center [550, 419] width 115 height 25
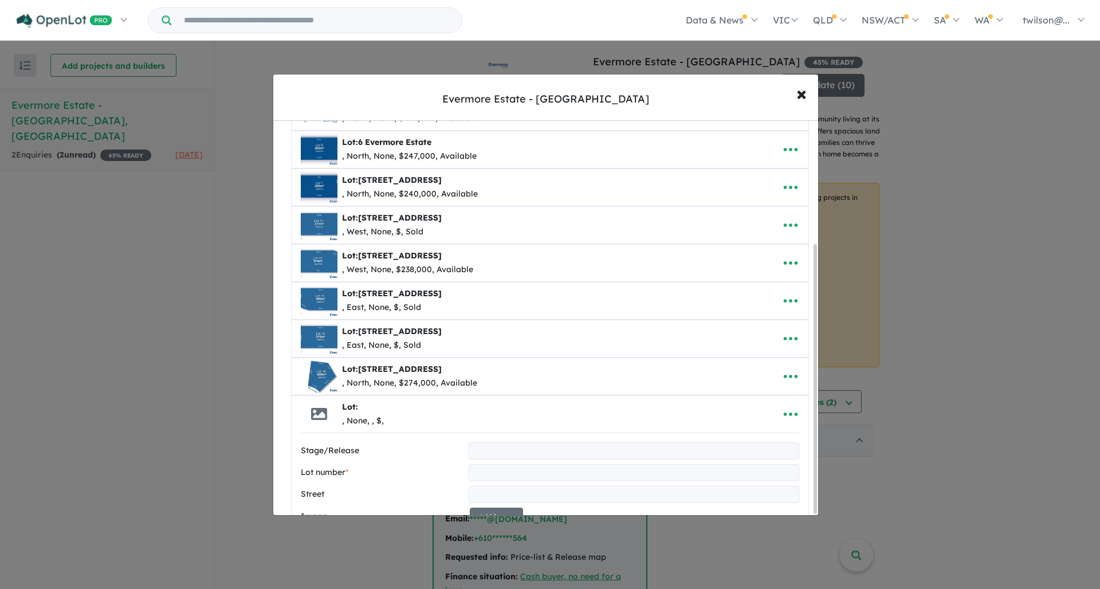
scroll to position [268, 0]
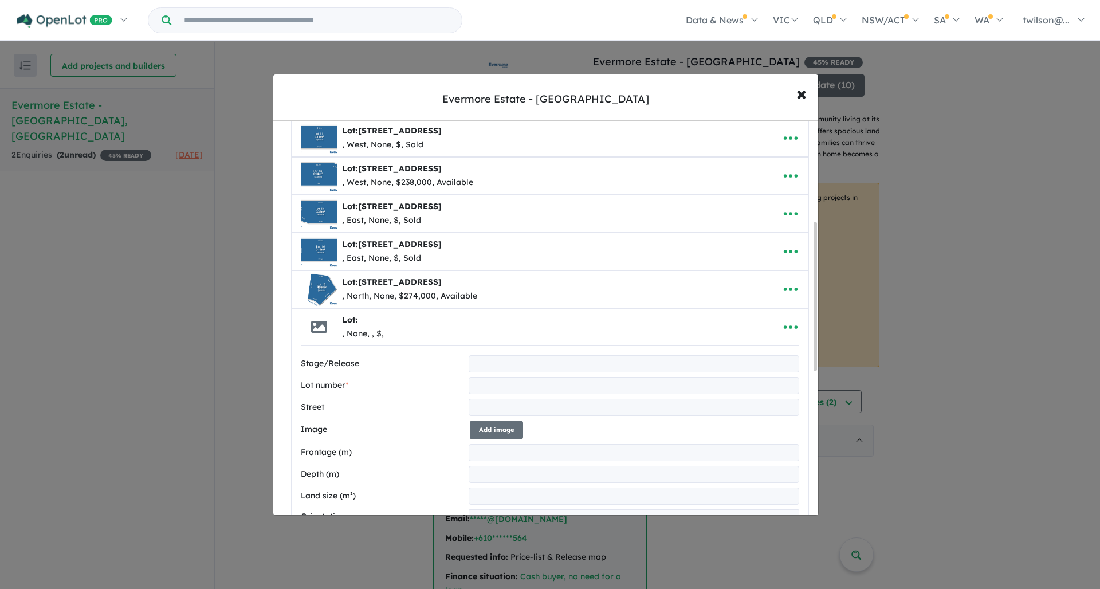
click at [493, 388] on input "text" at bounding box center [633, 385] width 330 height 17
type input "**********"
click at [521, 399] on input "**********" at bounding box center [633, 407] width 330 height 17
click at [519, 402] on input "**********" at bounding box center [633, 407] width 330 height 17
type input "**********"
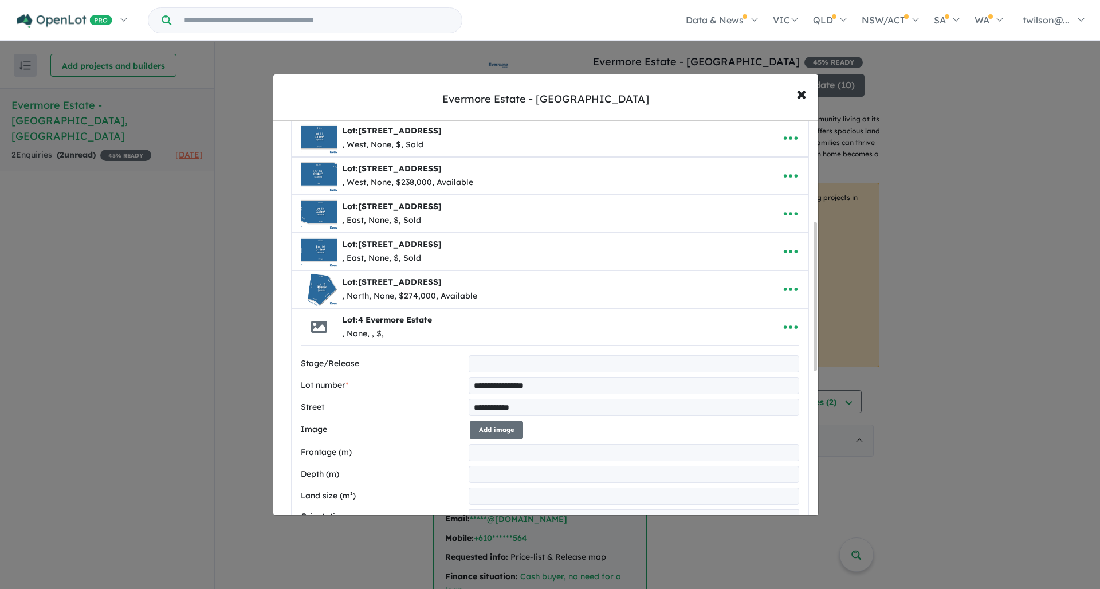
click at [495, 454] on input "number" at bounding box center [633, 452] width 330 height 17
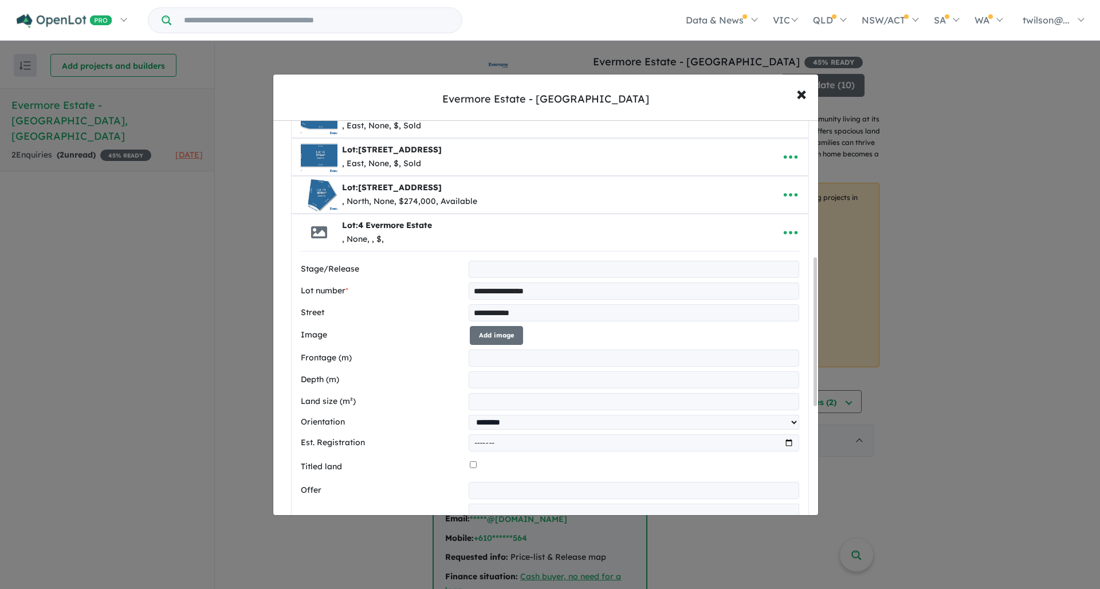
type input "****"
click at [486, 385] on input "number" at bounding box center [633, 379] width 330 height 17
